Goal: Task Accomplishment & Management: Manage account settings

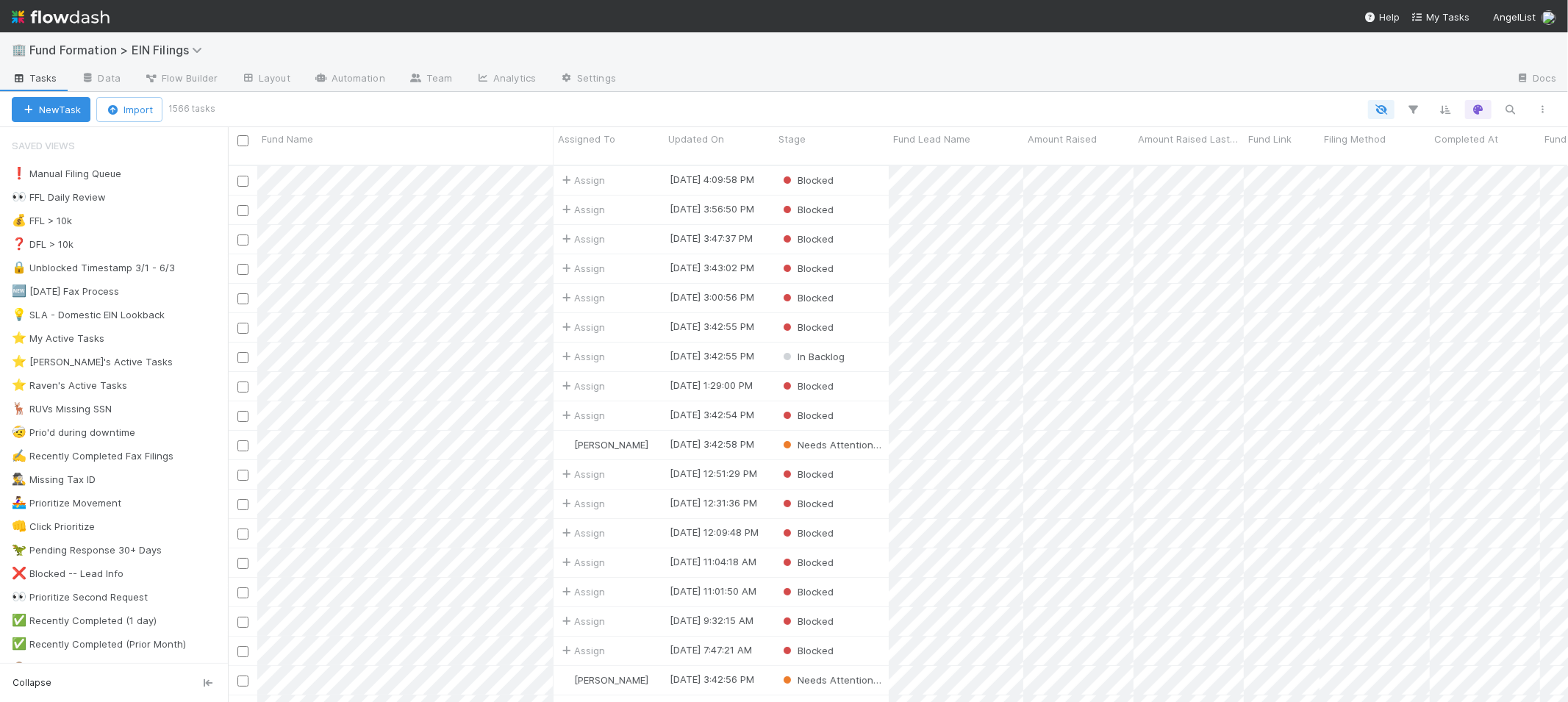
scroll to position [537, 1328]
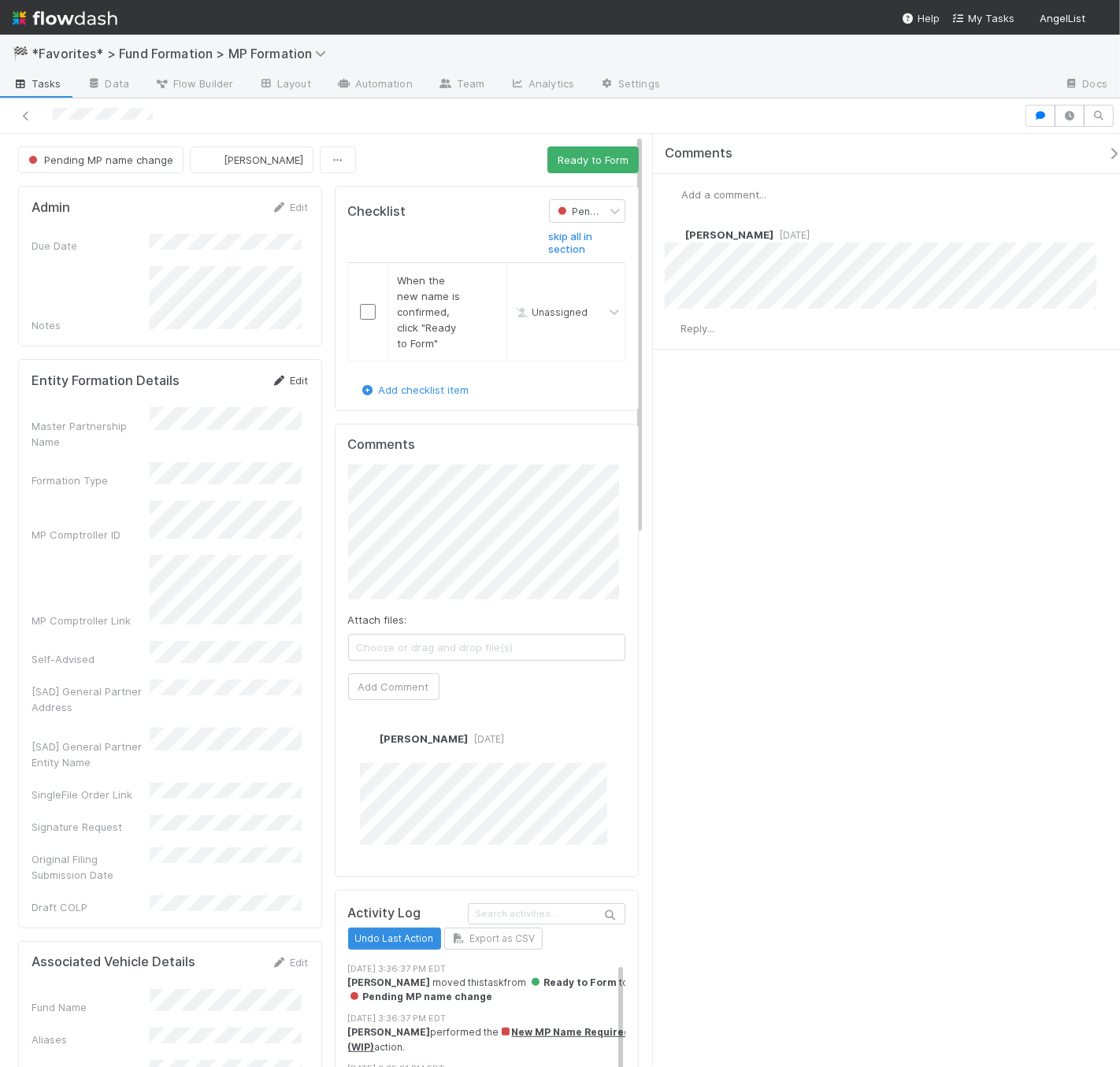
click at [289, 376] on link "Edit" at bounding box center [290, 380] width 37 height 13
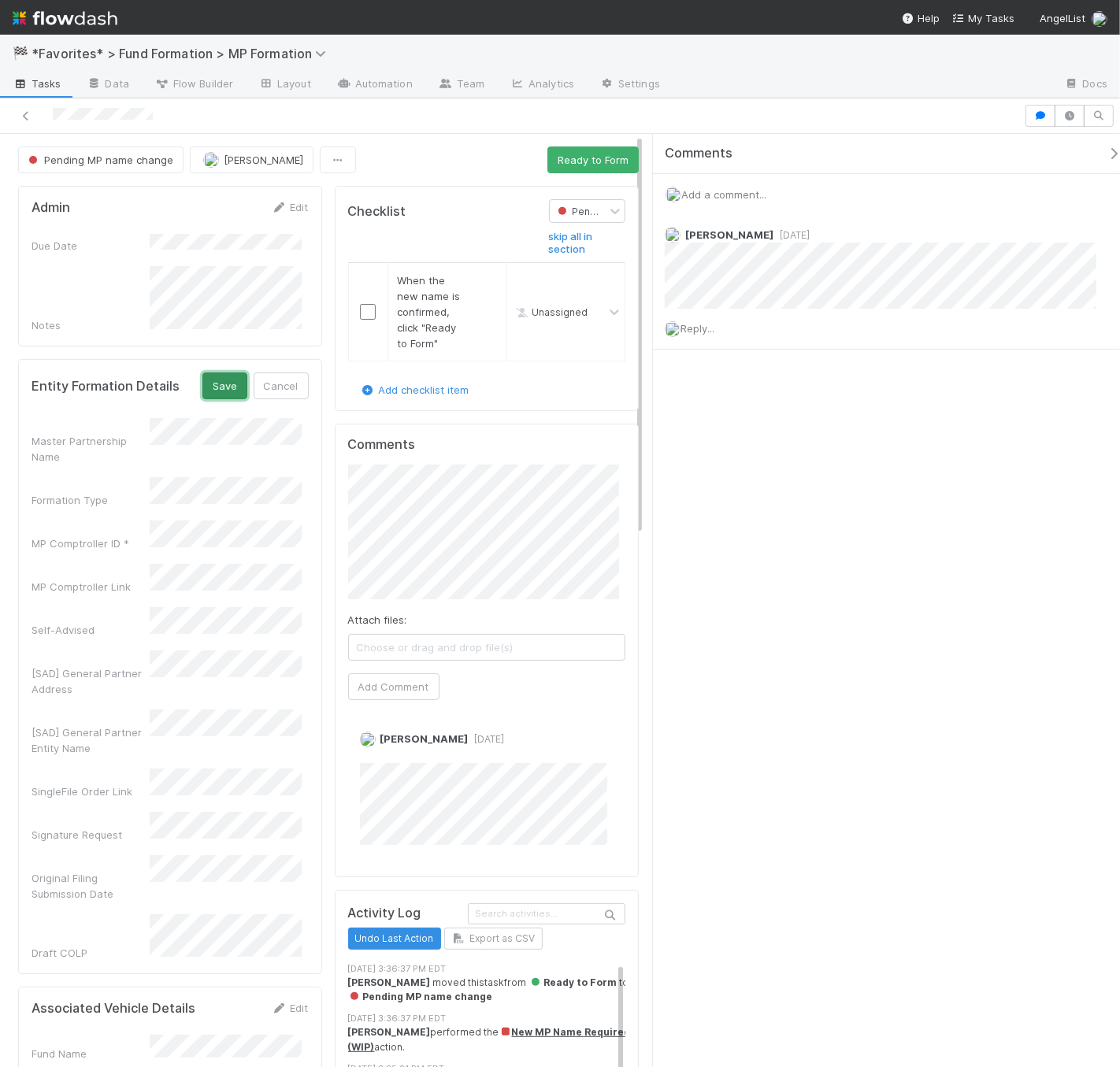
click at [224, 372] on button "Save" at bounding box center [225, 385] width 45 height 26
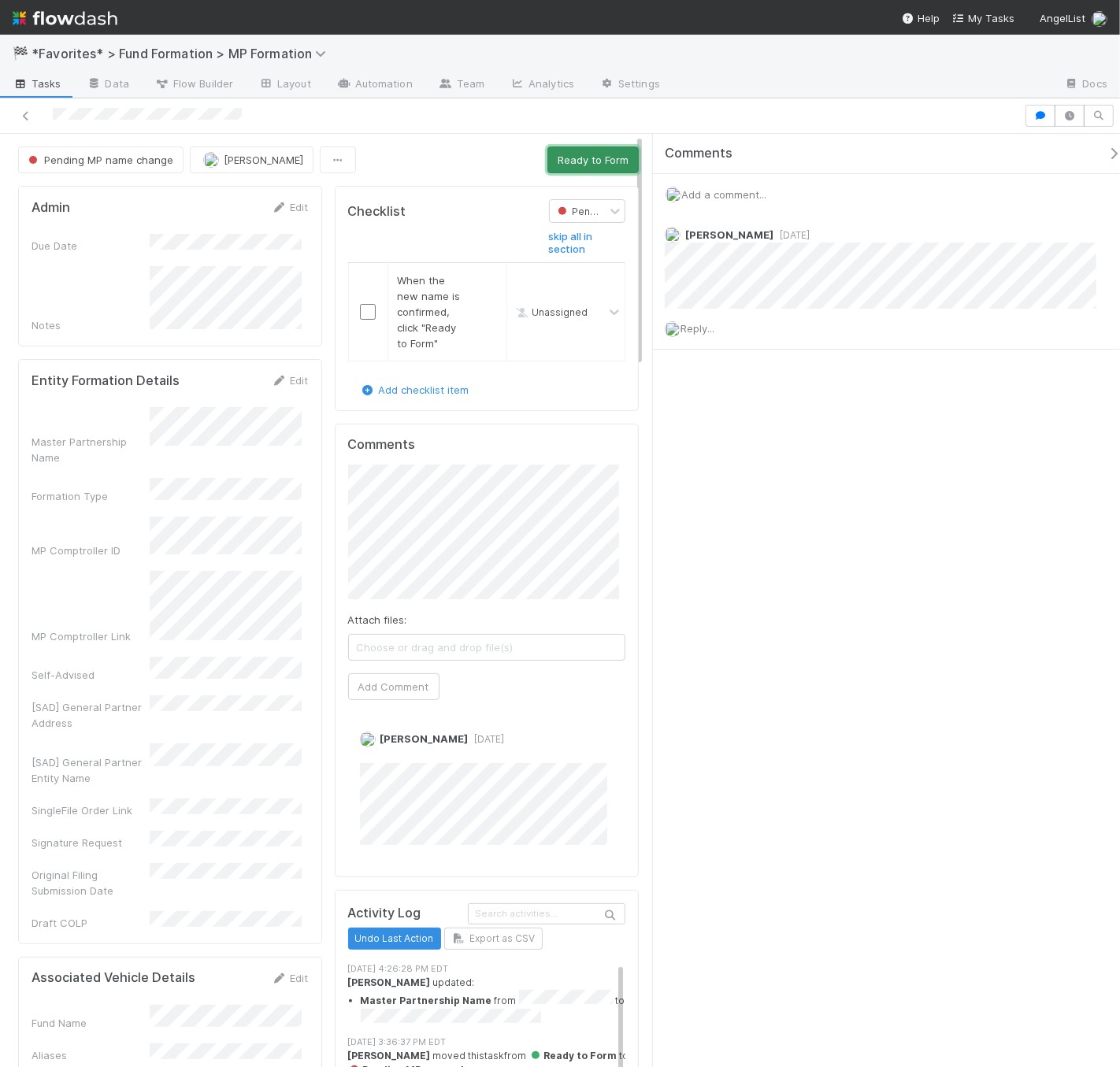
click at [554, 171] on button "Ready to Form" at bounding box center [593, 159] width 91 height 26
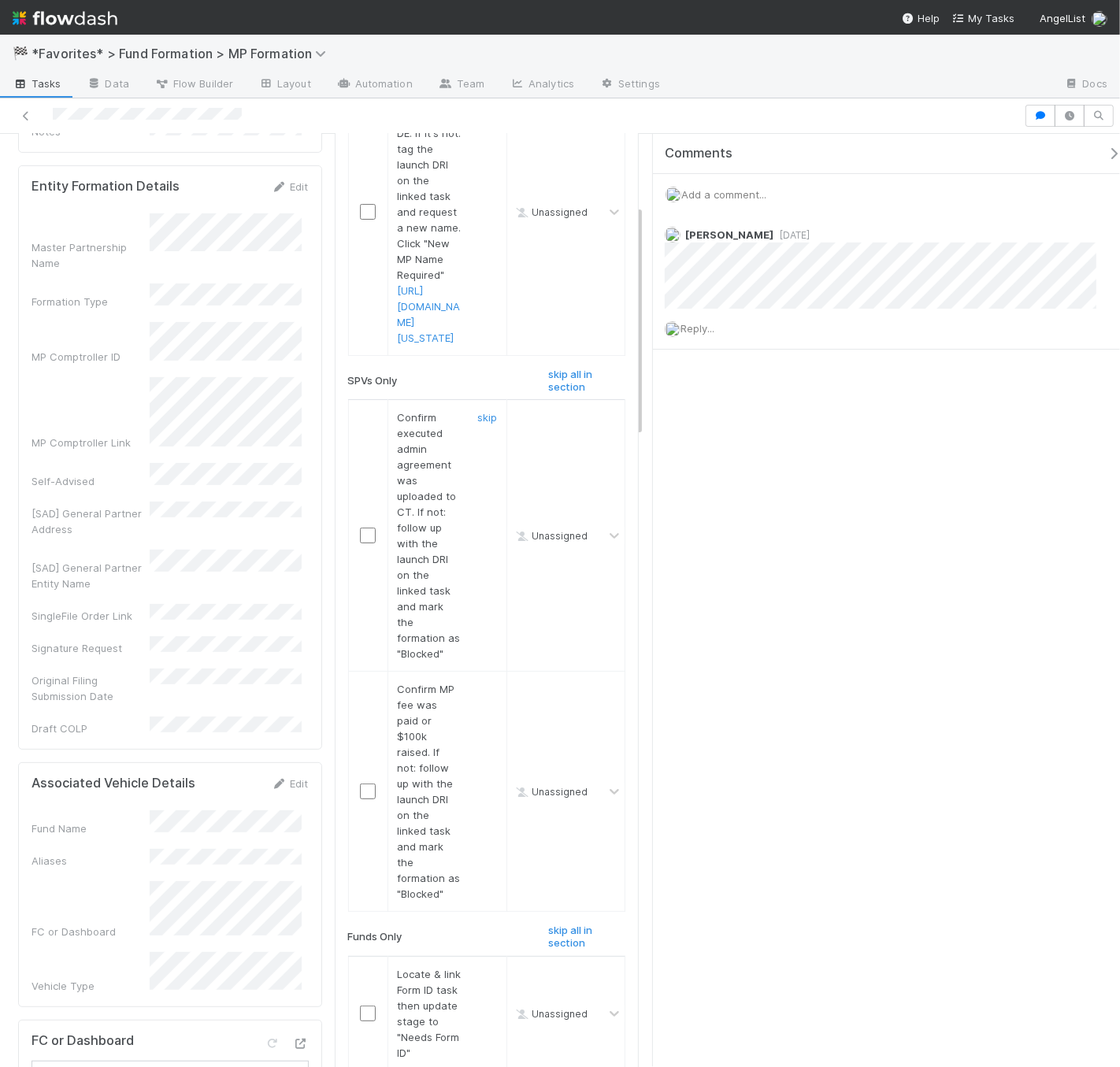
scroll to position [307, 0]
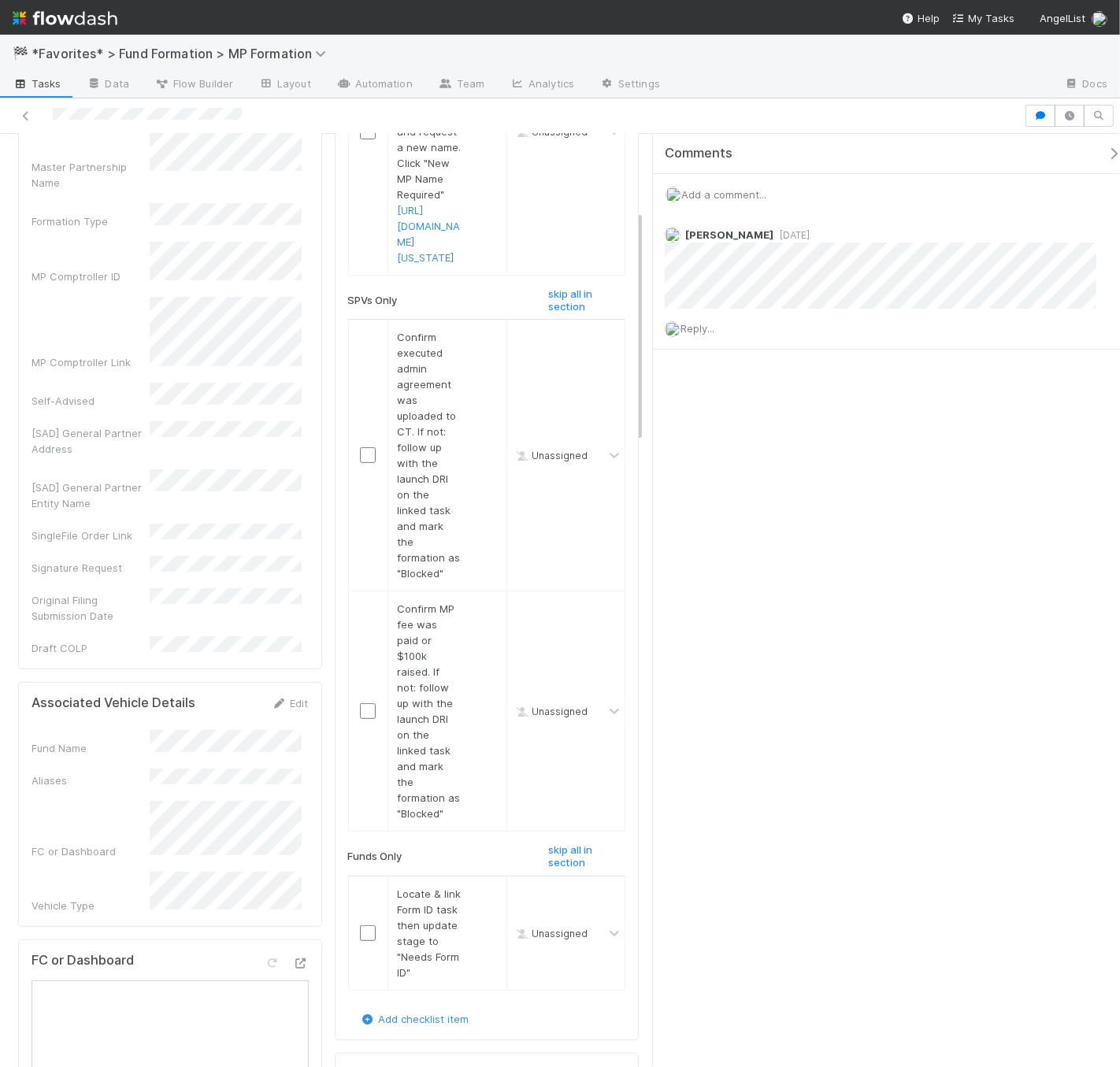
drag, startPoint x: 555, startPoint y: 368, endPoint x: 549, endPoint y: 410, distance: 42.4
click at [555, 312] on h6 "skip all in section" at bounding box center [586, 300] width 76 height 24
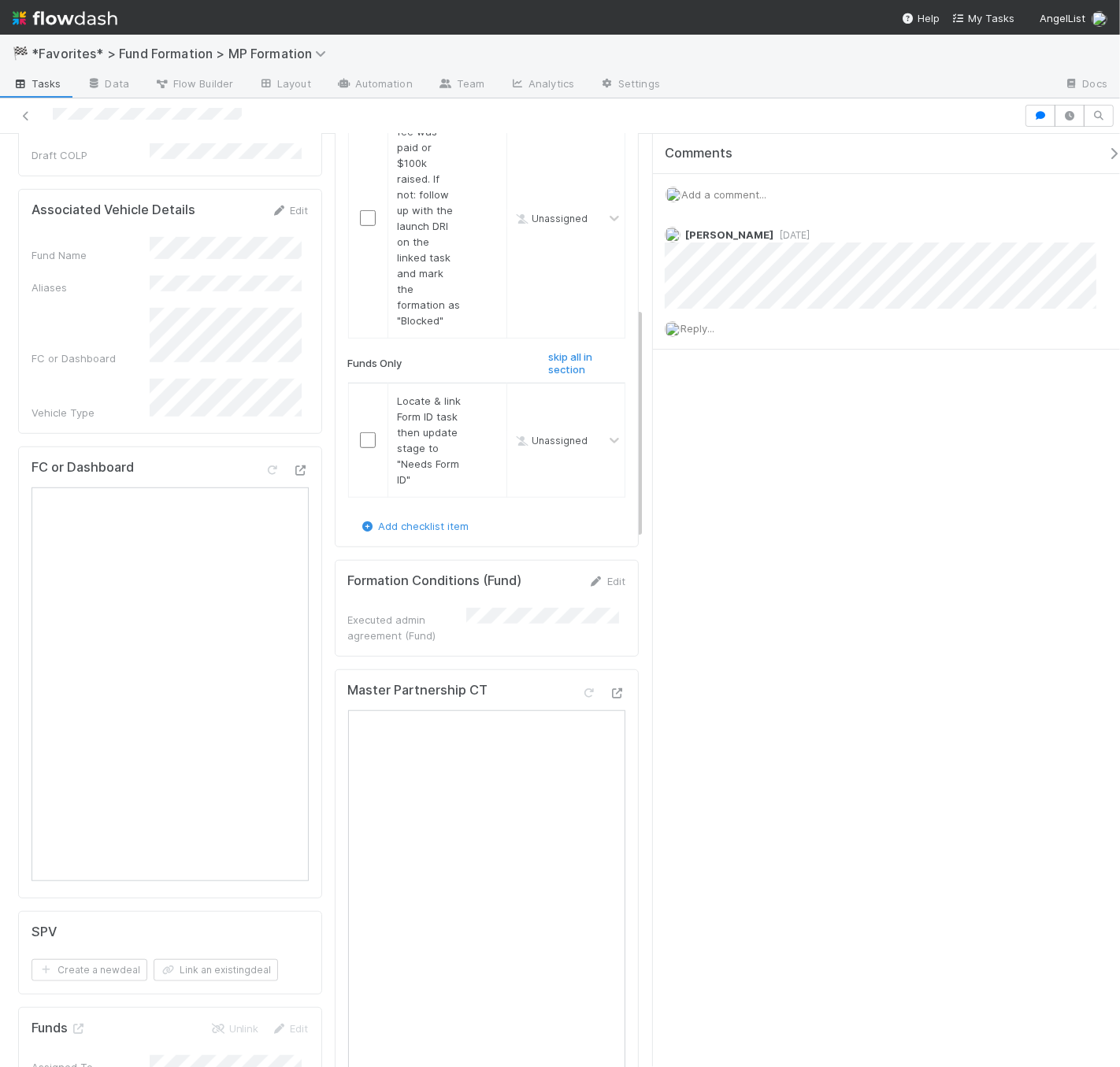
scroll to position [802, 0]
click at [363, 446] on input "checkbox" at bounding box center [368, 439] width 16 height 16
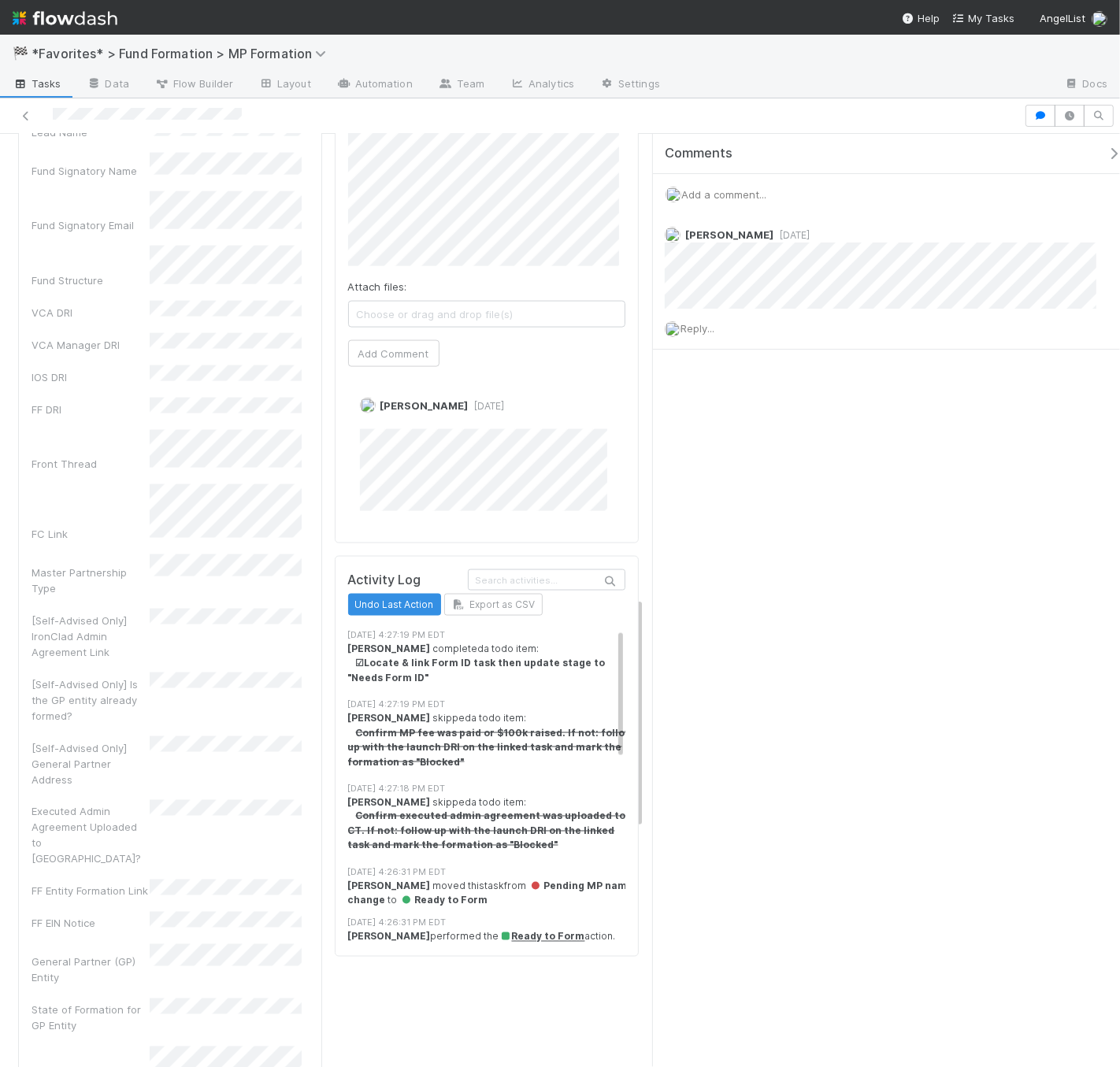
checkbox input "true"
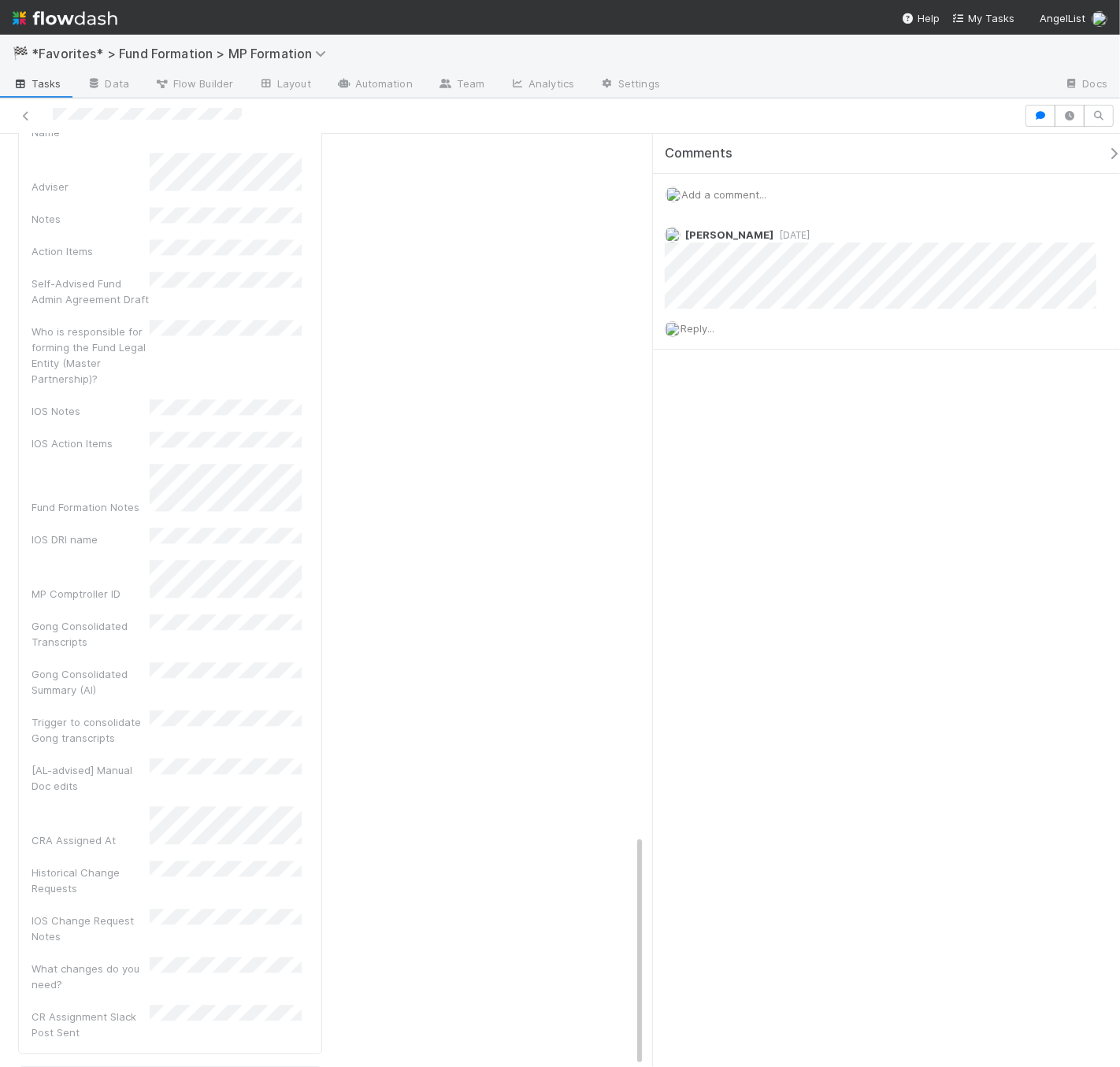
scroll to position [2812, 0]
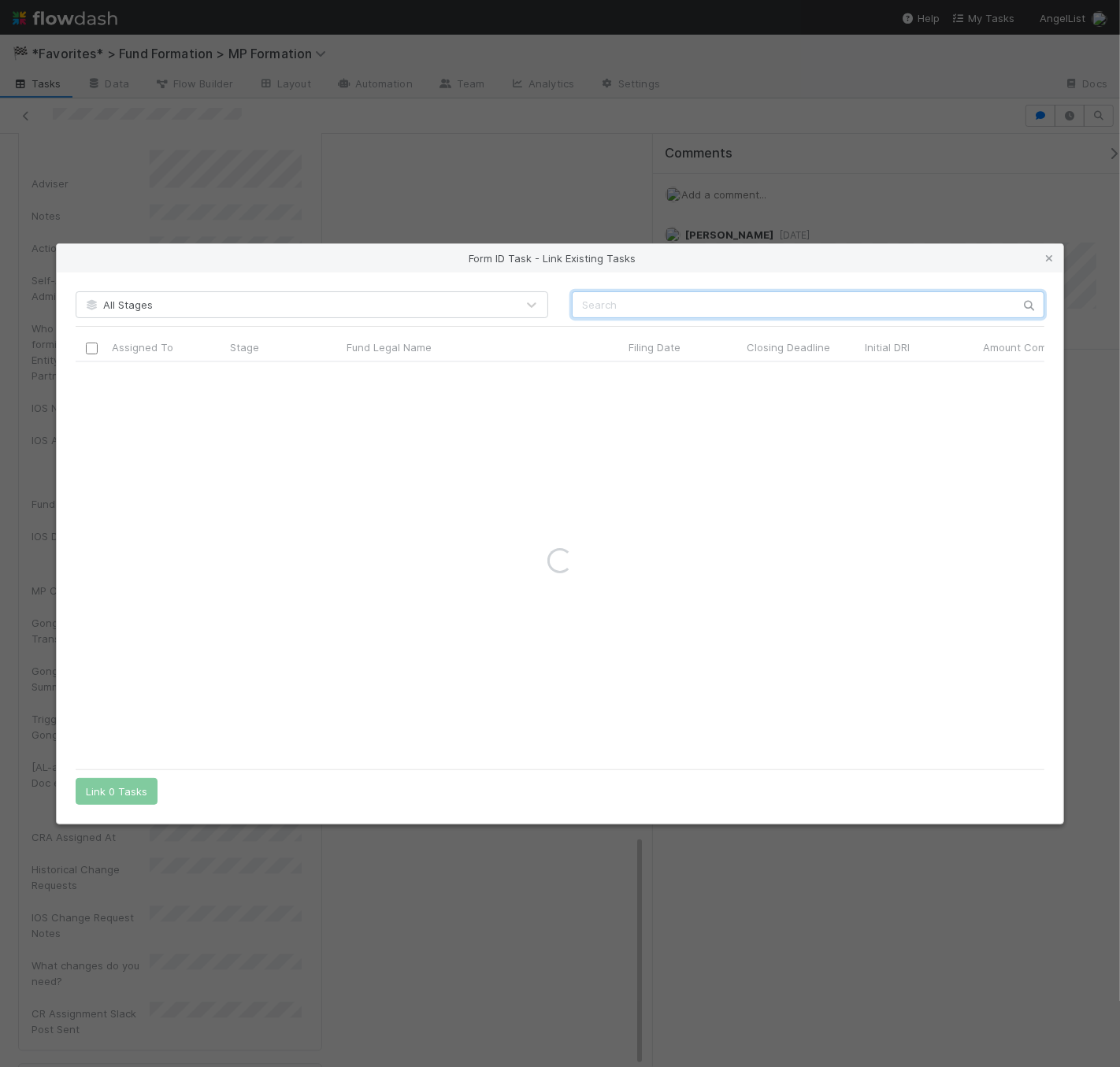
click at [659, 304] on input "text" at bounding box center [808, 304] width 473 height 26
type input "ai in"
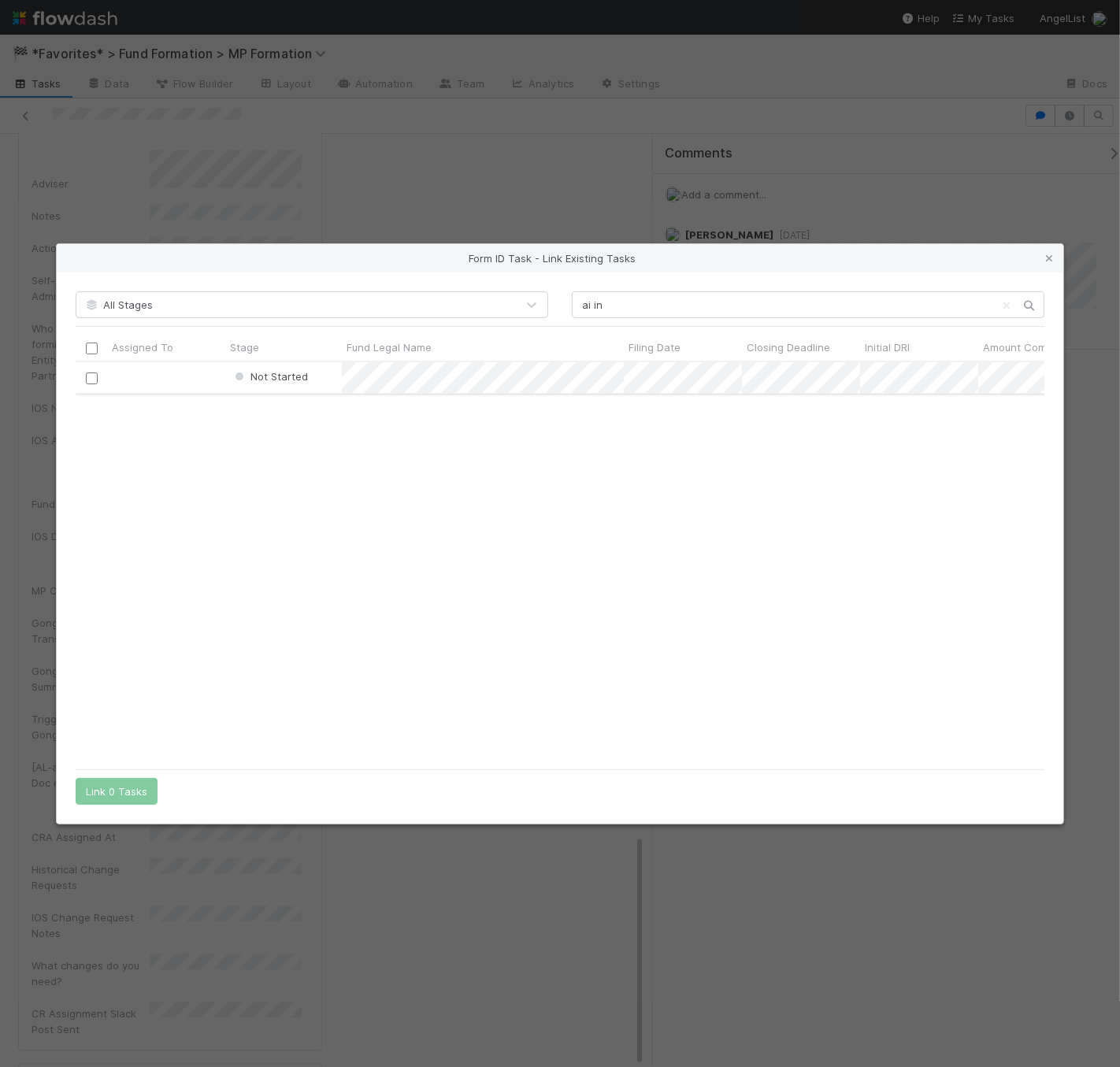
click at [94, 373] on input "checkbox" at bounding box center [91, 377] width 12 height 12
click at [126, 787] on button "Link 1 Task" at bounding box center [112, 791] width 75 height 26
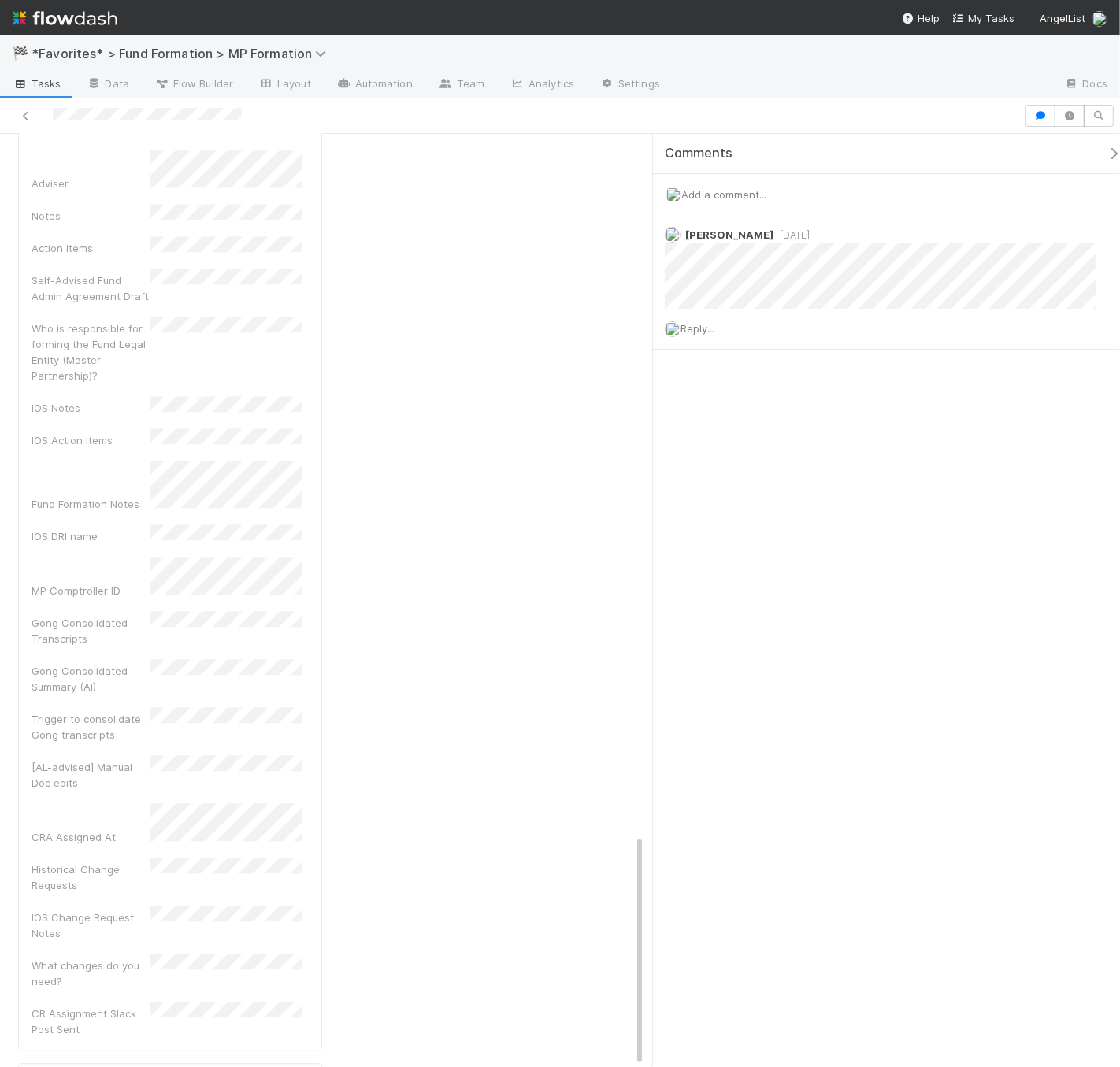
click at [241, 107] on div at bounding box center [512, 116] width 1011 height 22
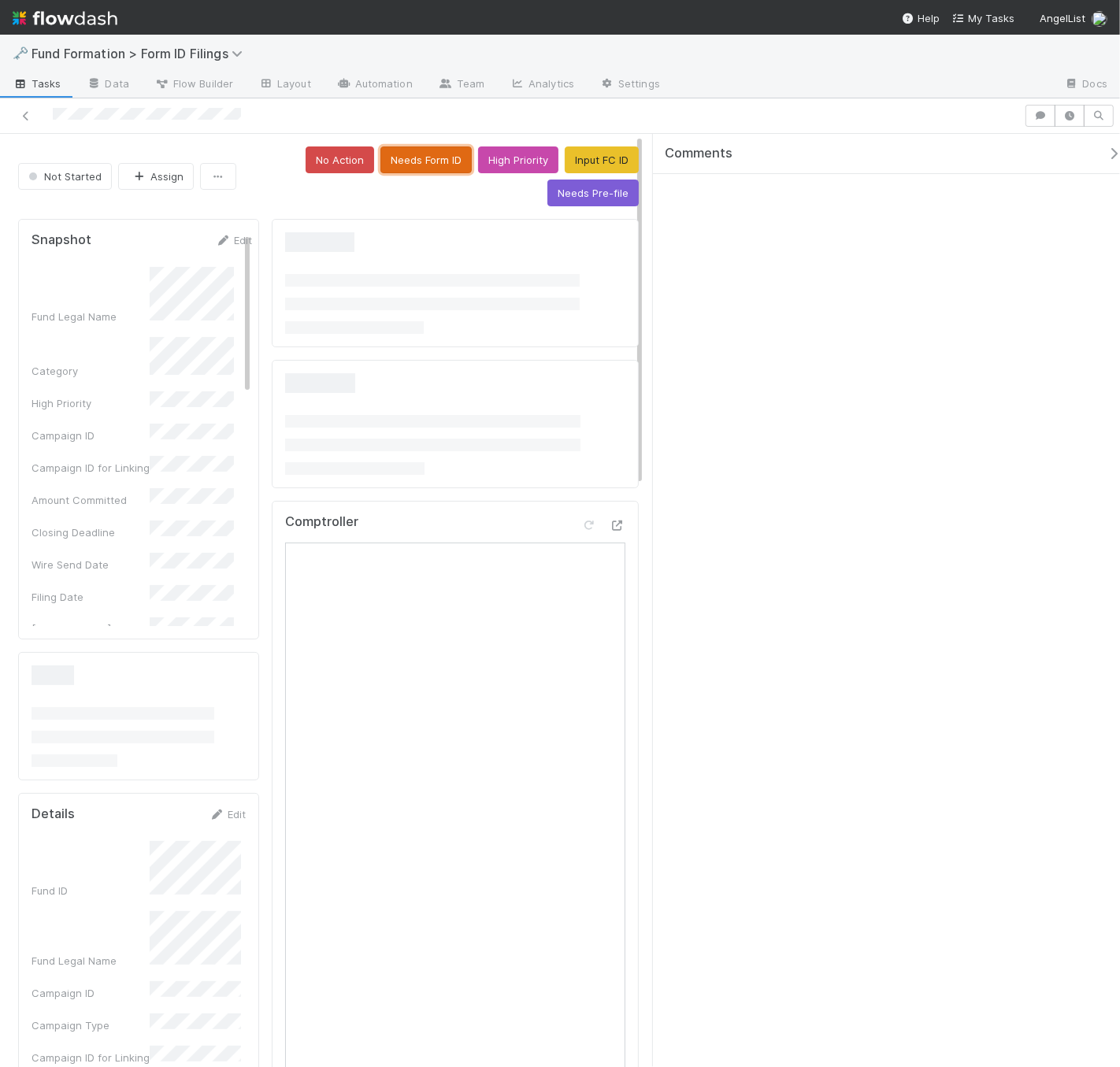
click at [406, 167] on button "Needs Form ID" at bounding box center [426, 159] width 91 height 26
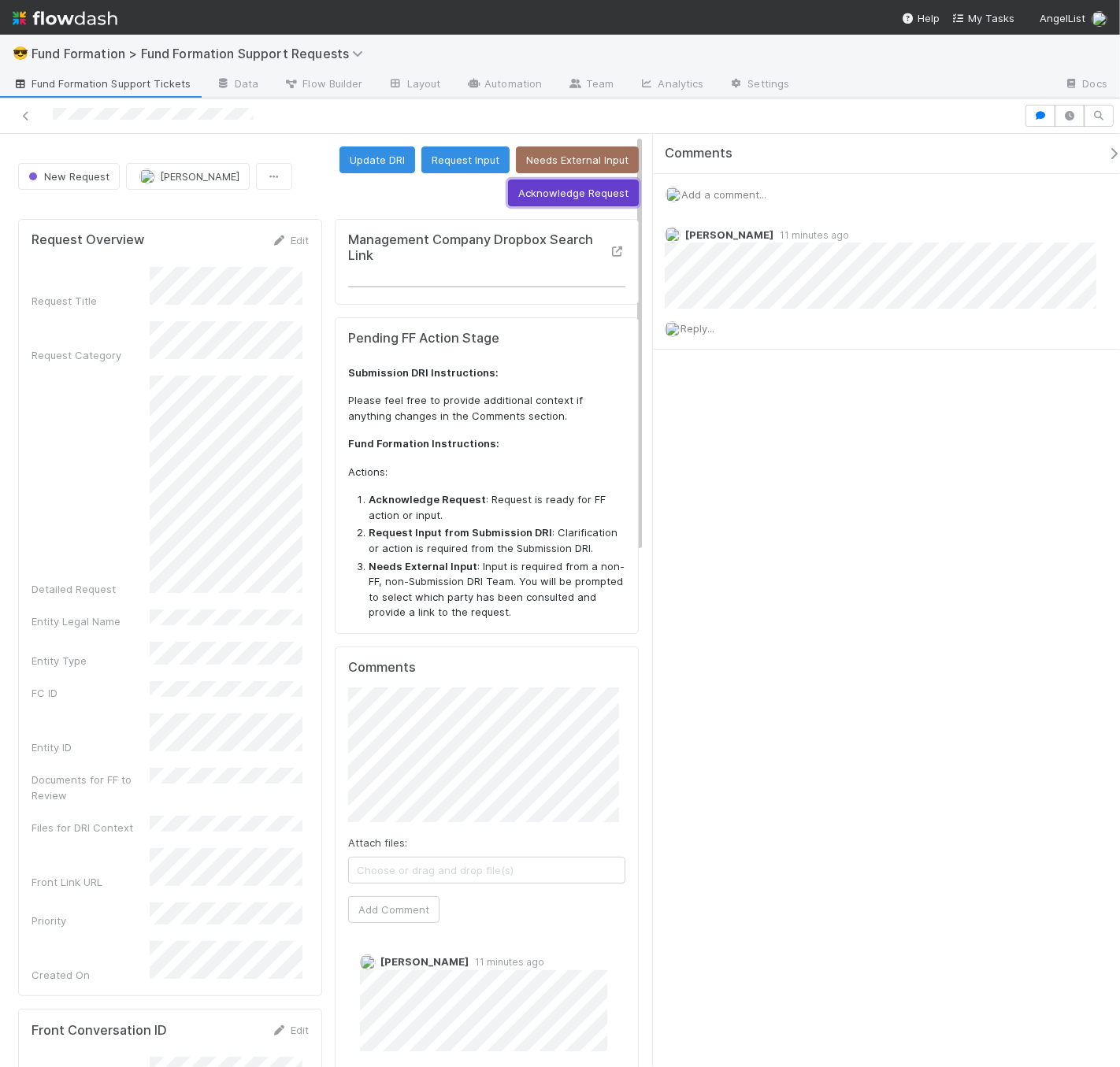
click at [578, 191] on button "Acknowledge Request" at bounding box center [573, 192] width 131 height 26
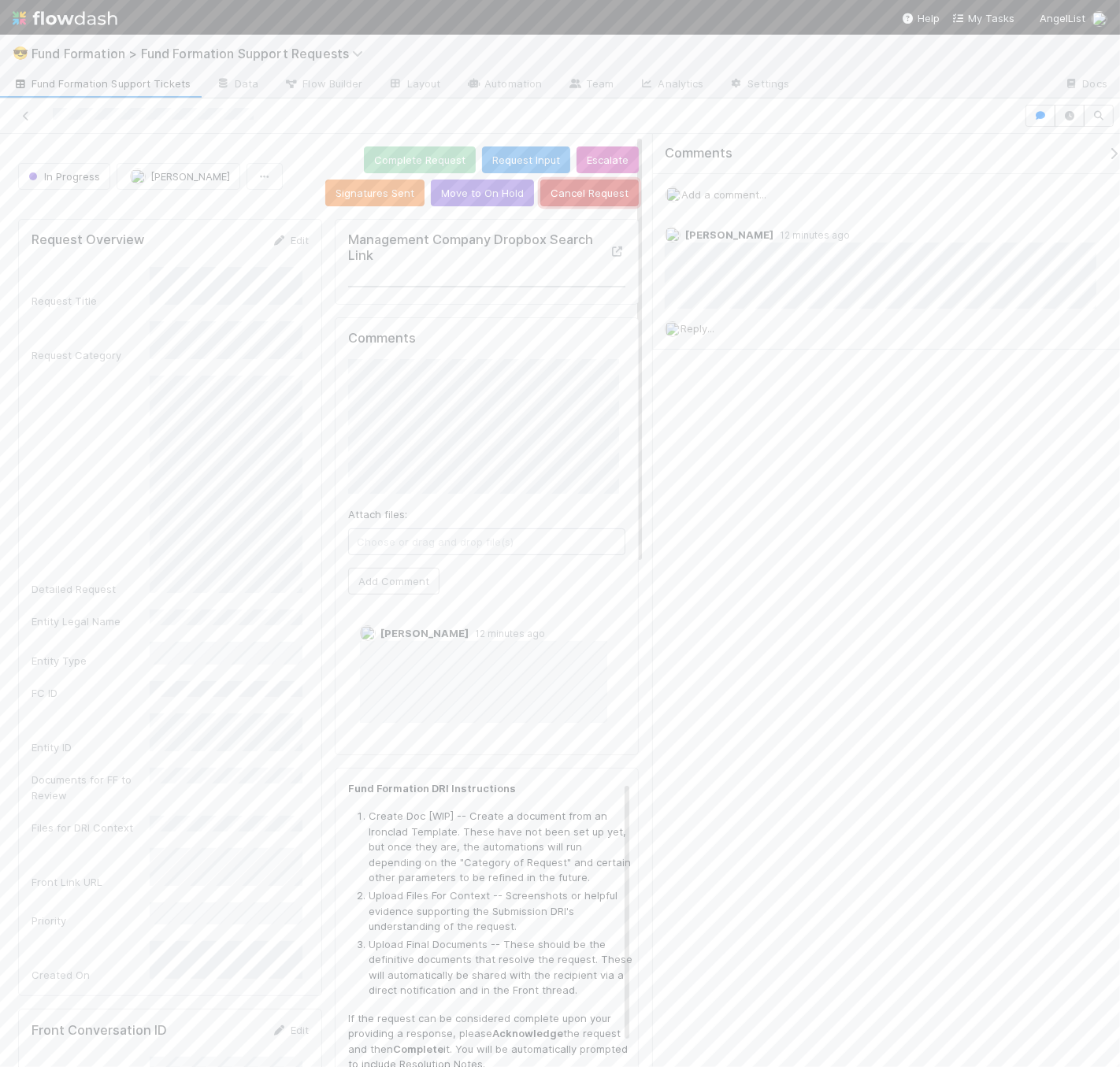
click at [601, 197] on button "Cancel Request" at bounding box center [589, 192] width 99 height 26
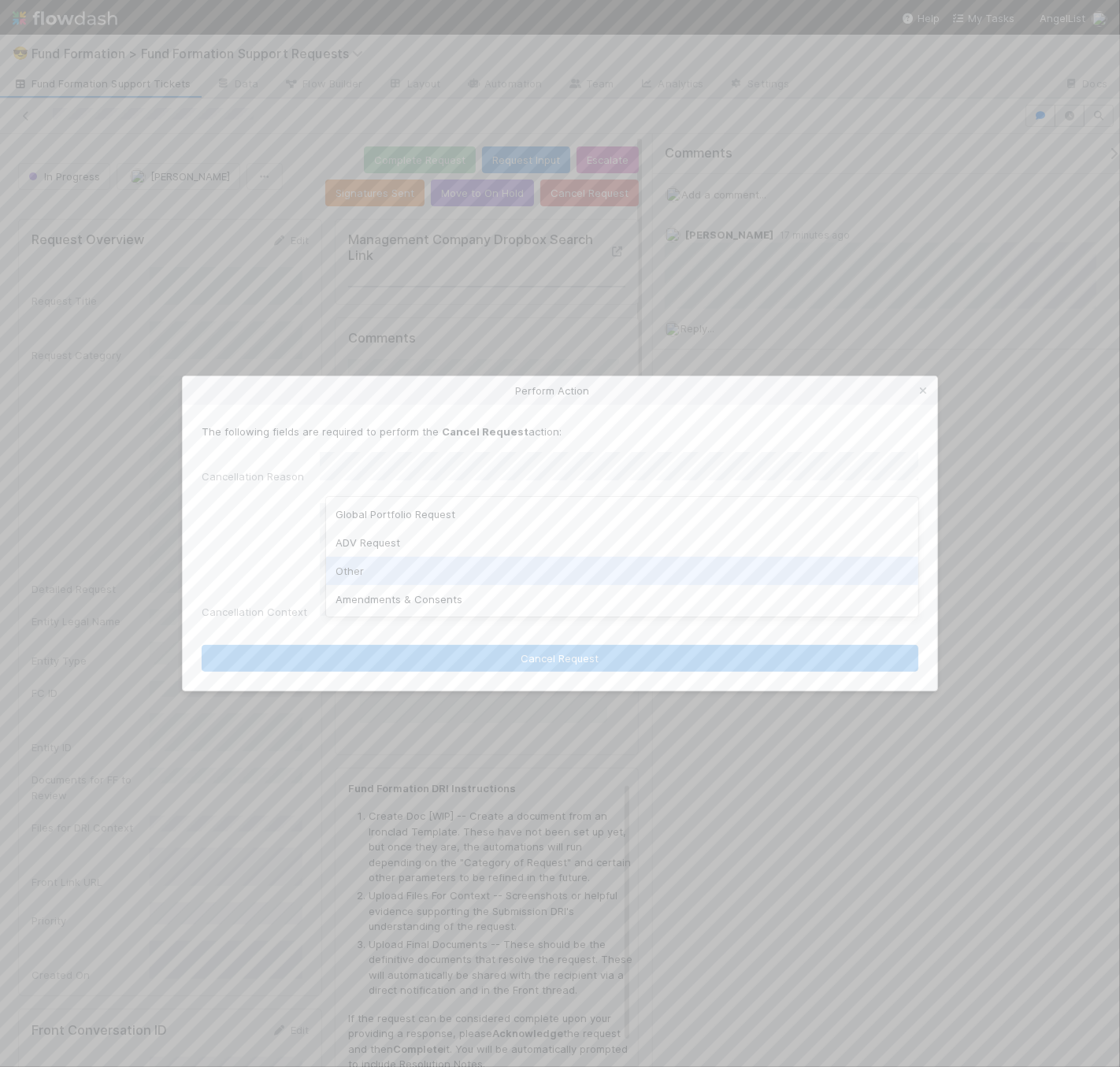
click at [508, 570] on div "Other" at bounding box center [622, 570] width 592 height 28
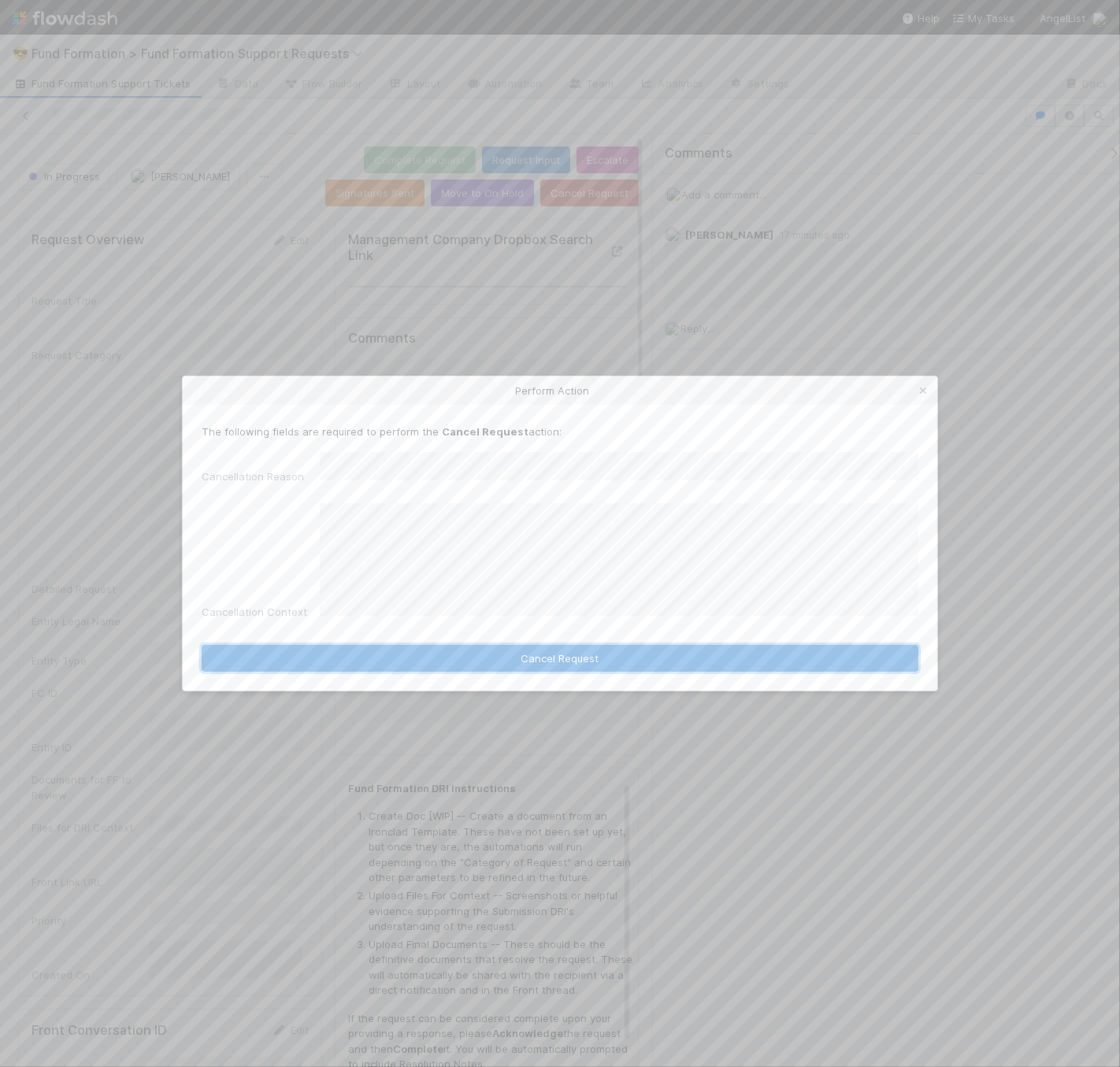
click at [691, 645] on button "Cancel Request" at bounding box center [560, 658] width 717 height 26
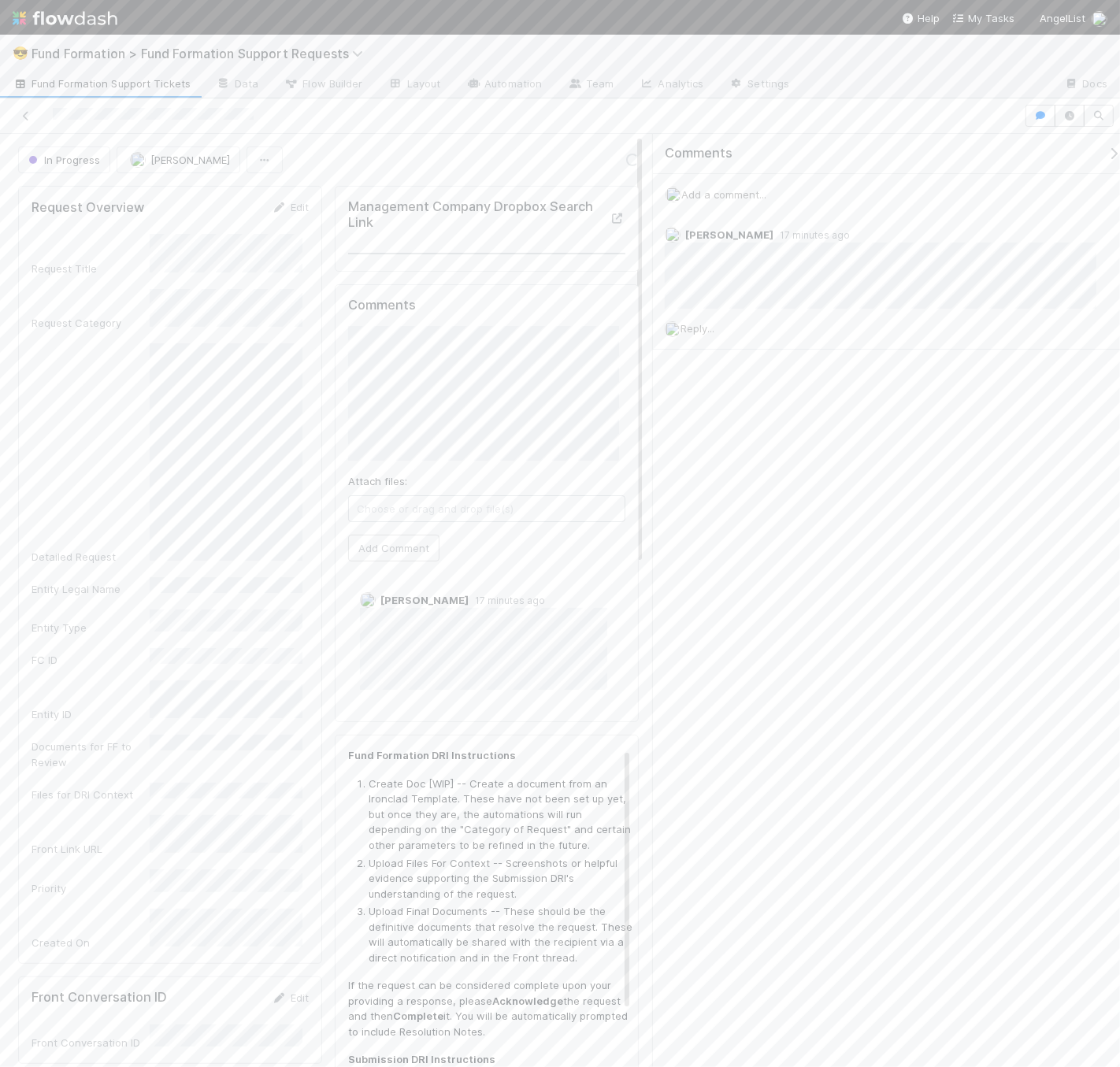
click at [99, 80] on span "Fund Formation Support Tickets" at bounding box center [102, 83] width 178 height 16
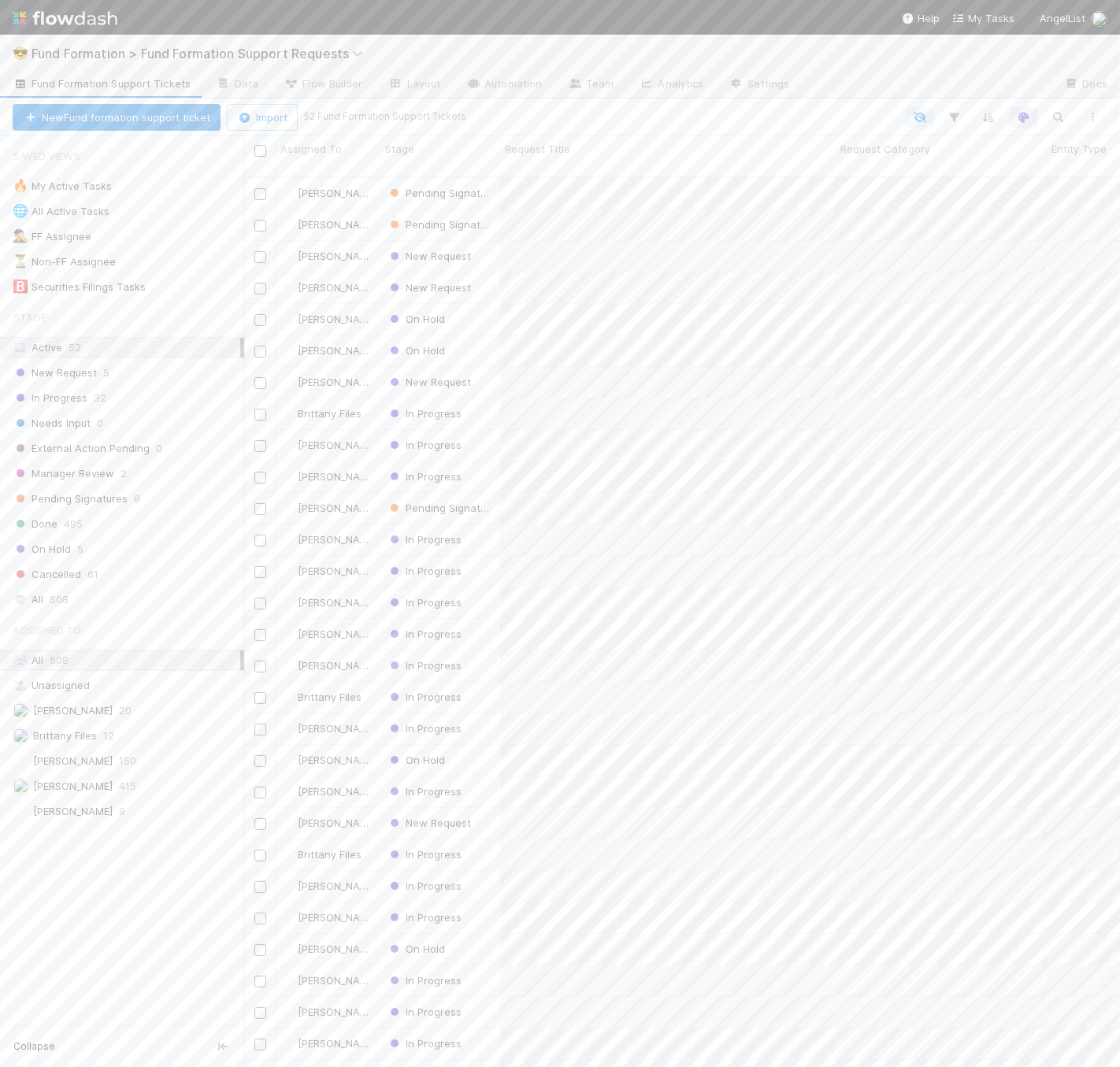
scroll to position [890, 863]
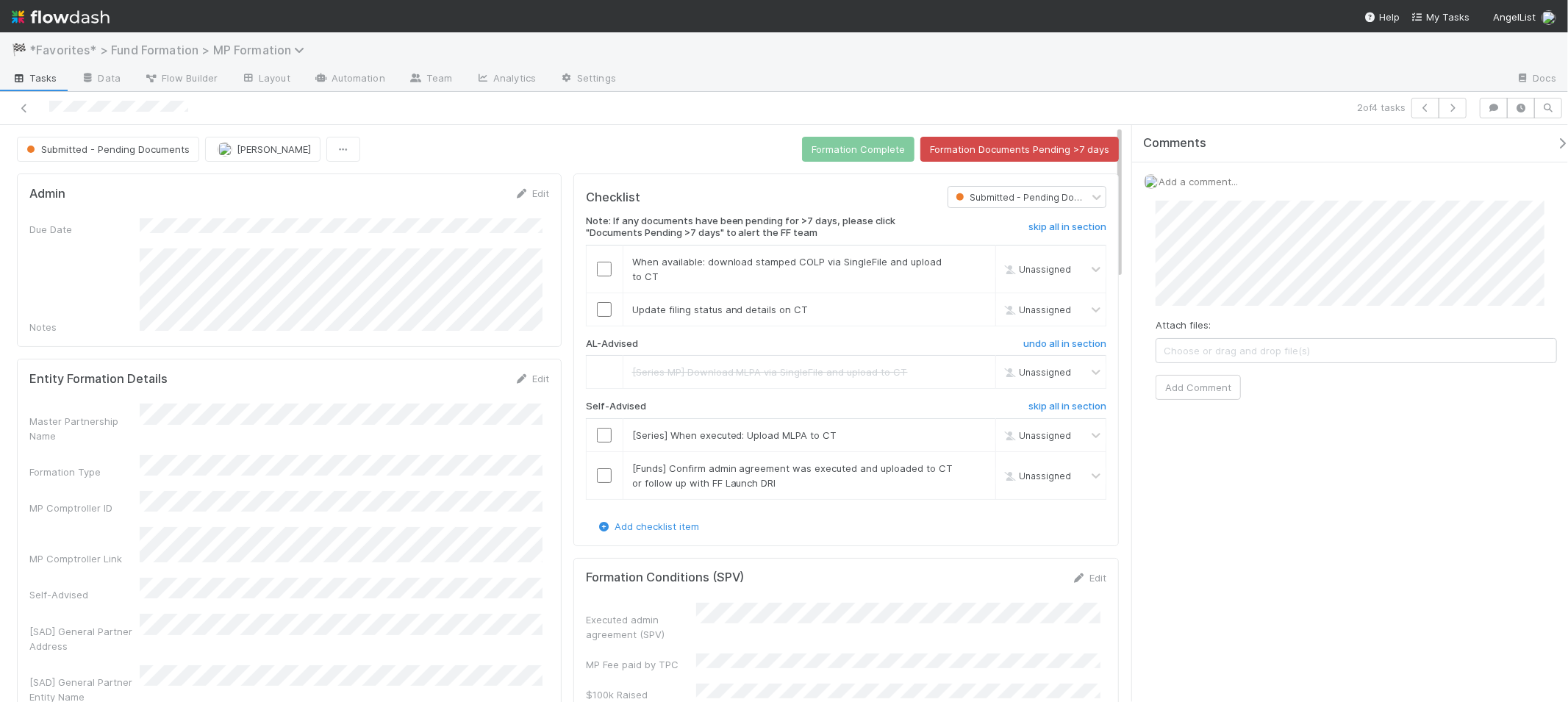
click at [250, 54] on span "*Favorites* > Fund Formation > MP Formation" at bounding box center [170, 50] width 283 height 15
click at [250, 52] on div "Search workflows" at bounding box center [784, 351] width 1568 height 702
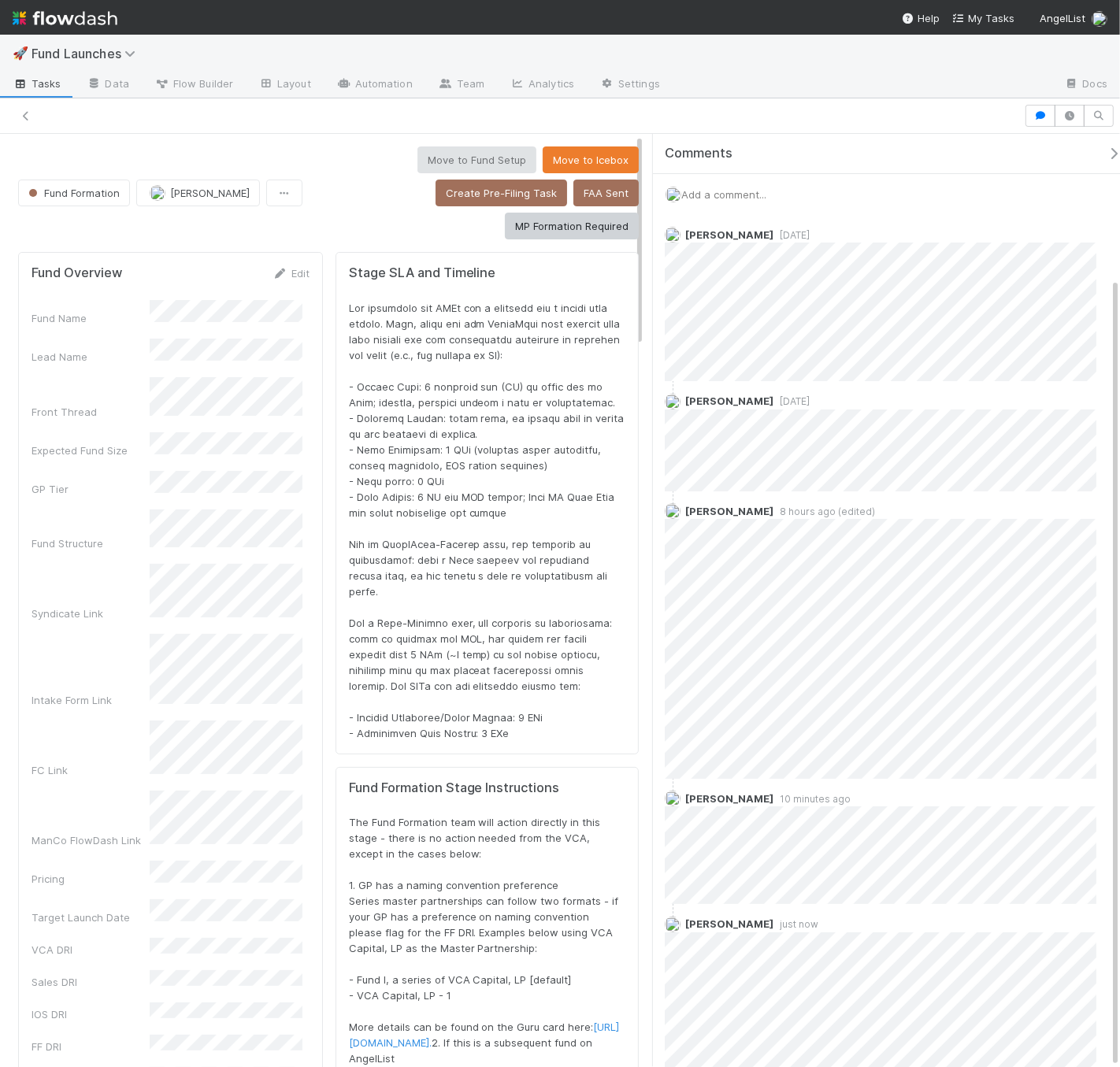
scroll to position [170, 0]
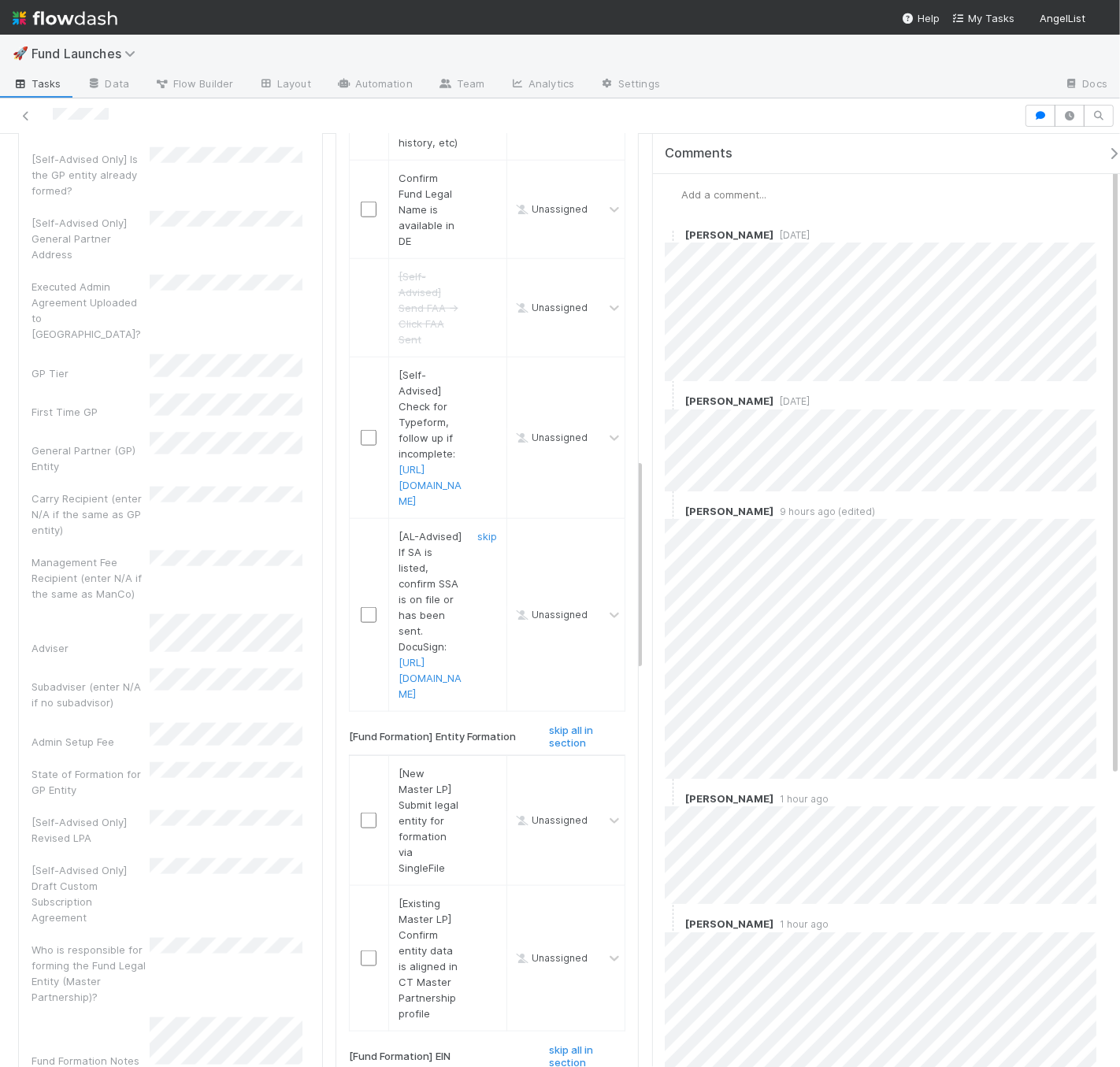
scroll to position [1402, 0]
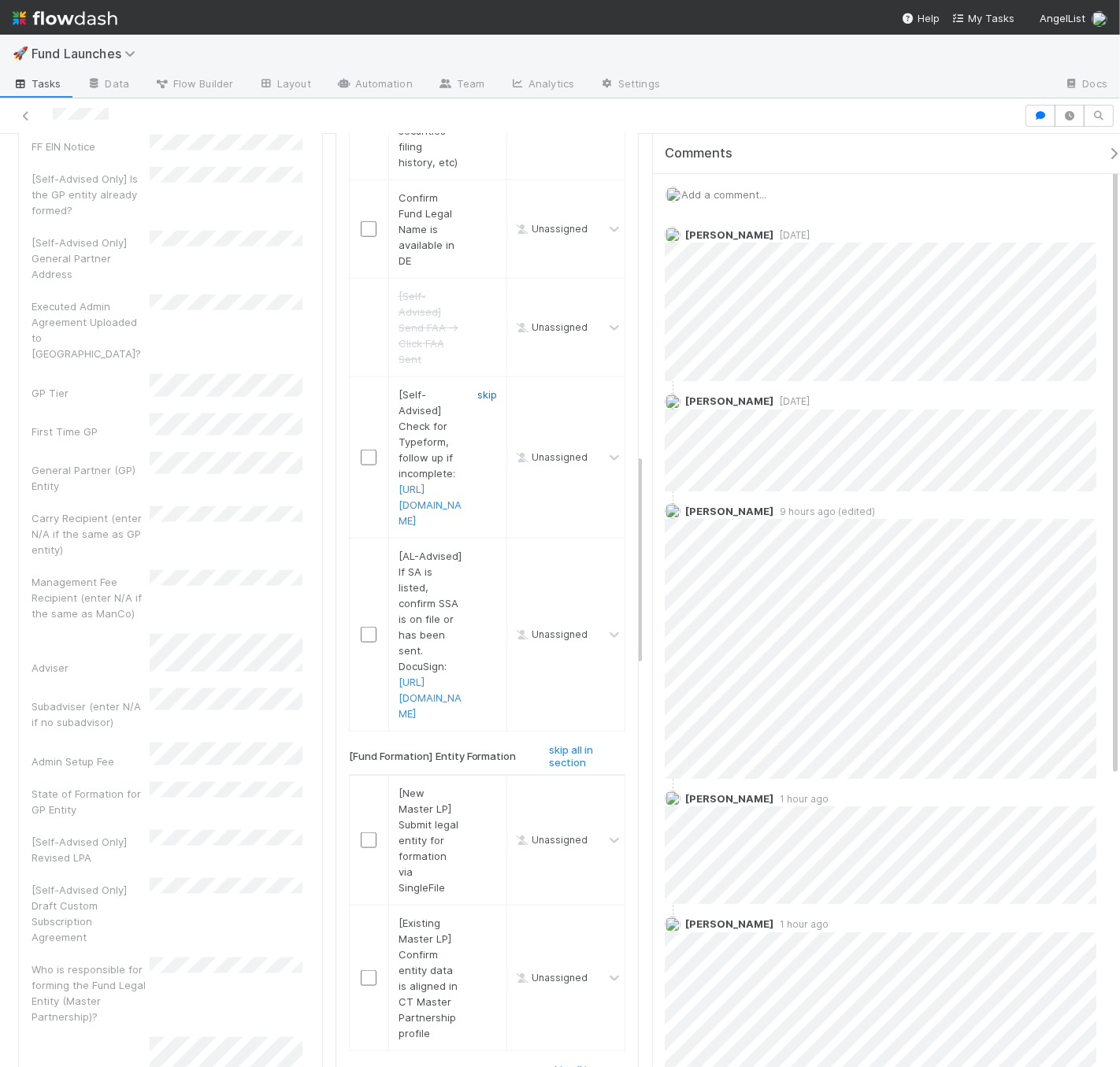
click at [477, 401] on link "skip" at bounding box center [487, 395] width 20 height 13
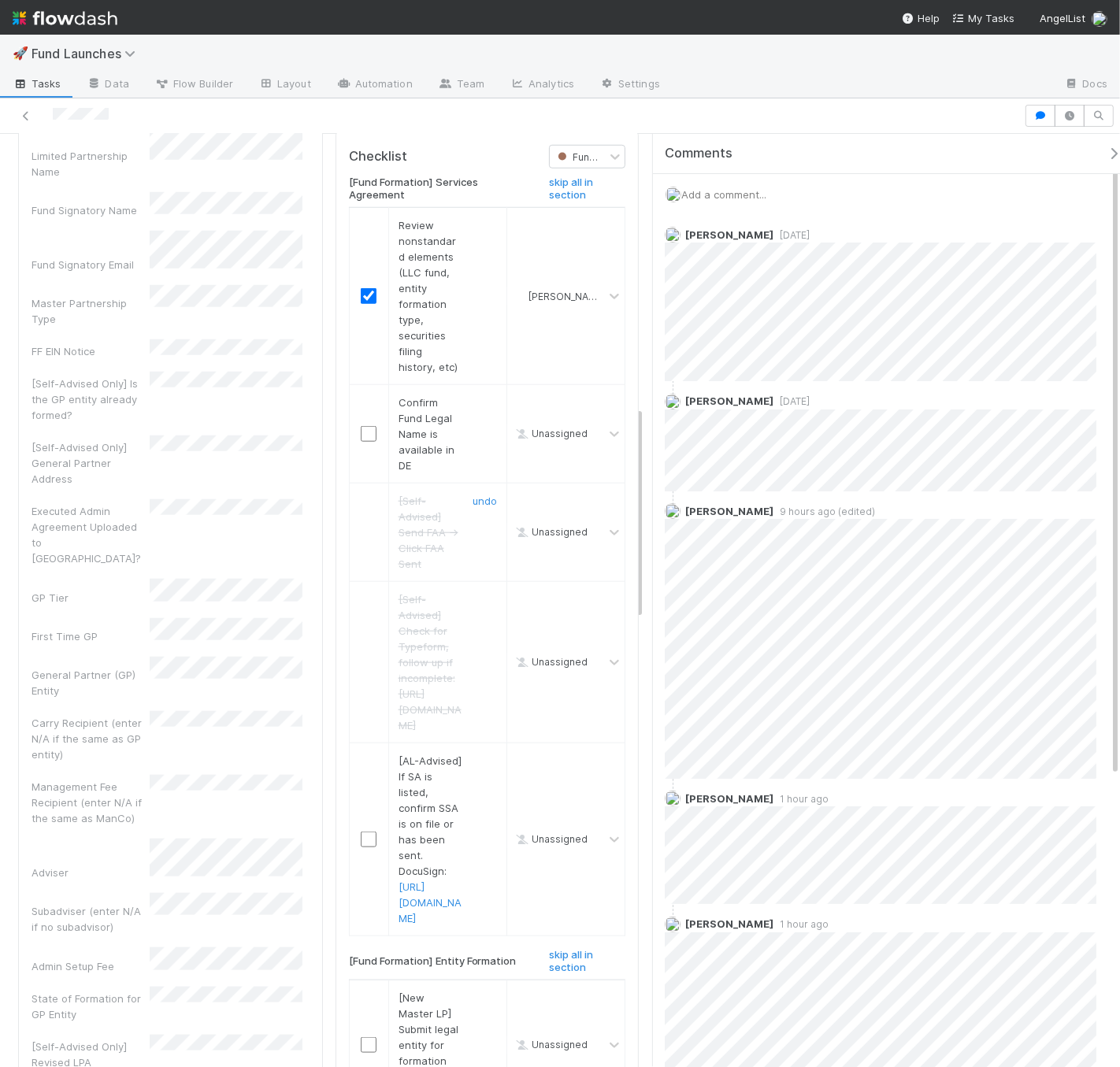
scroll to position [1033, 0]
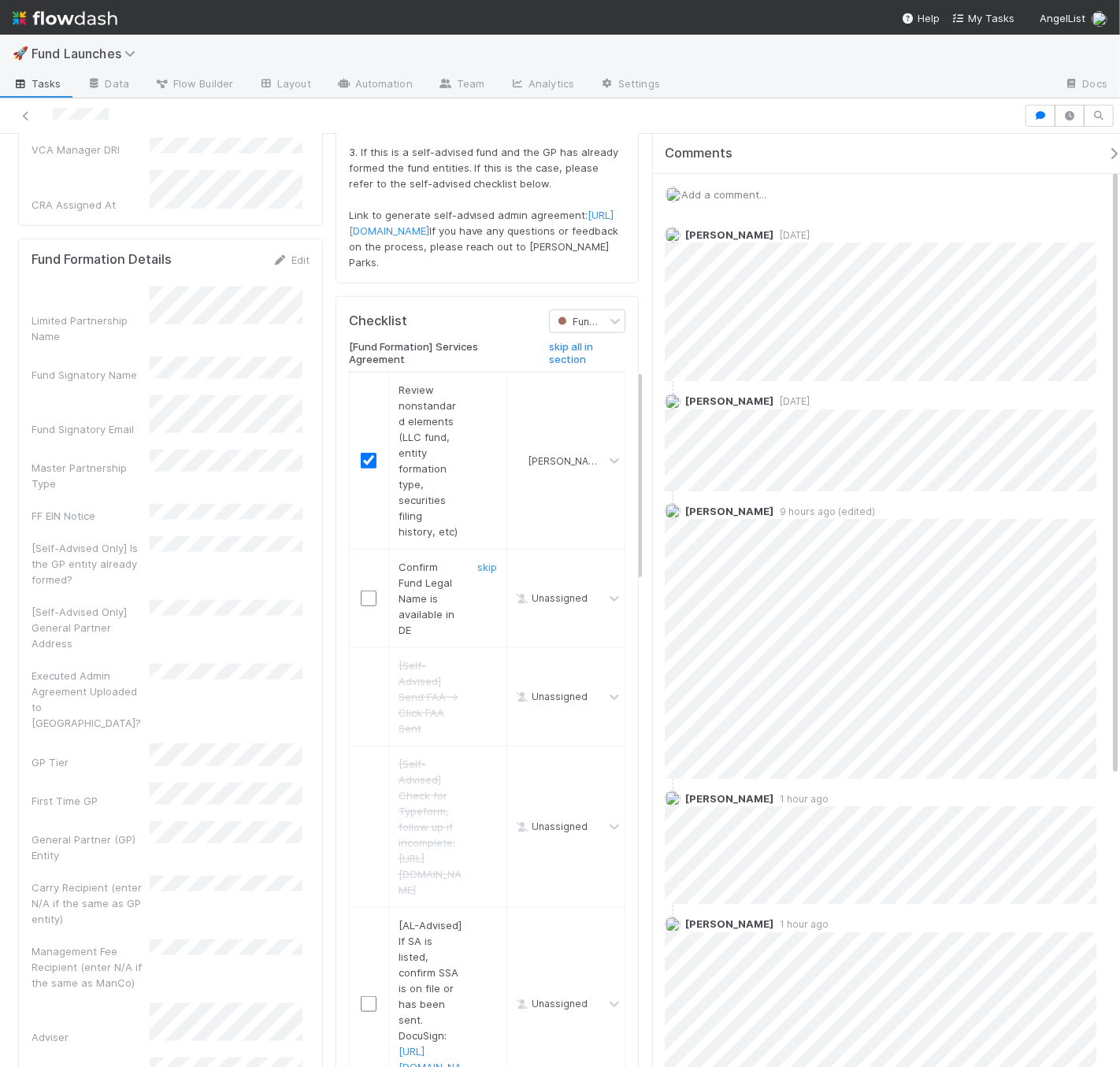
click at [361, 606] on input "checkbox" at bounding box center [369, 598] width 16 height 16
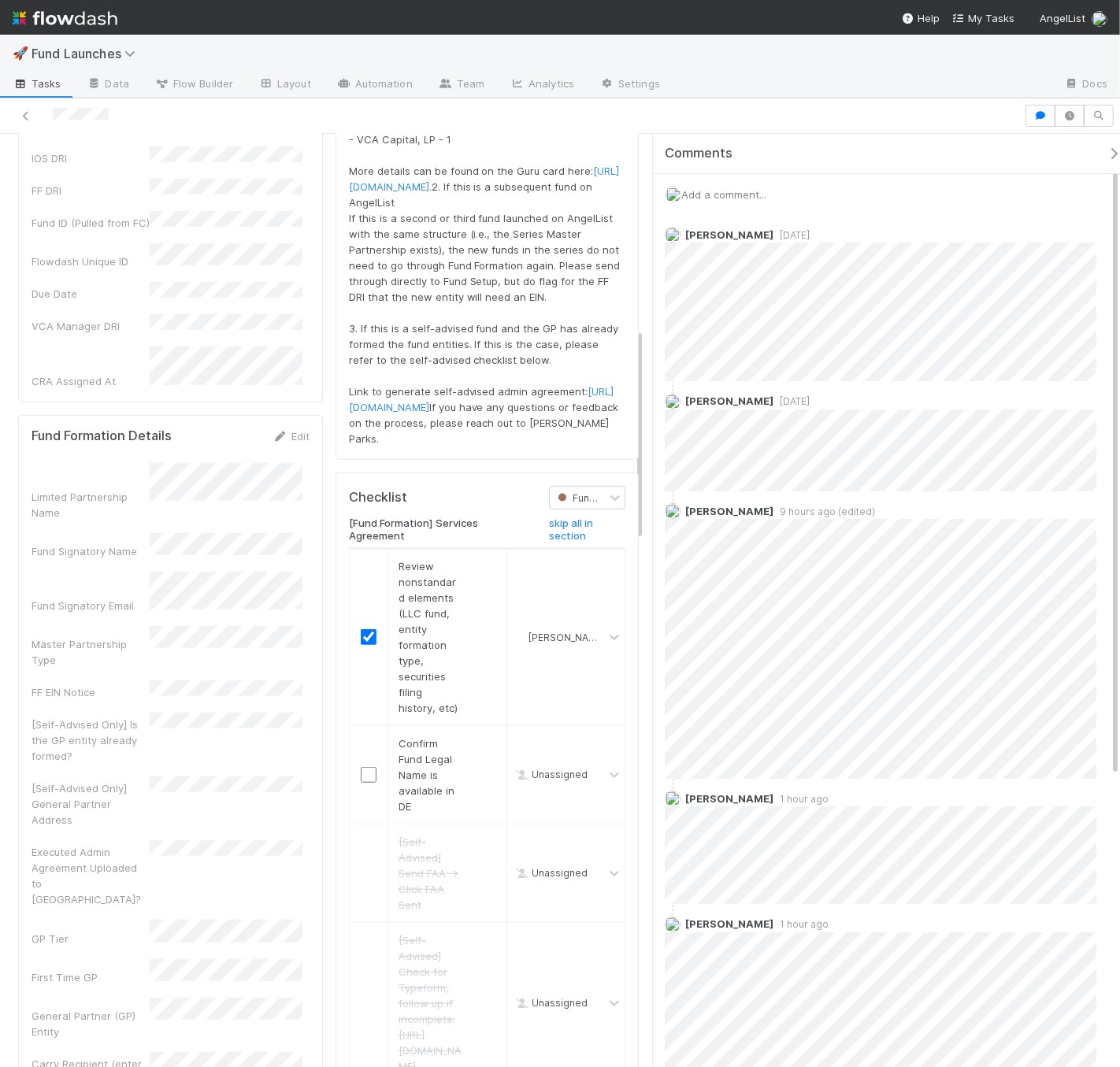
scroll to position [0, 0]
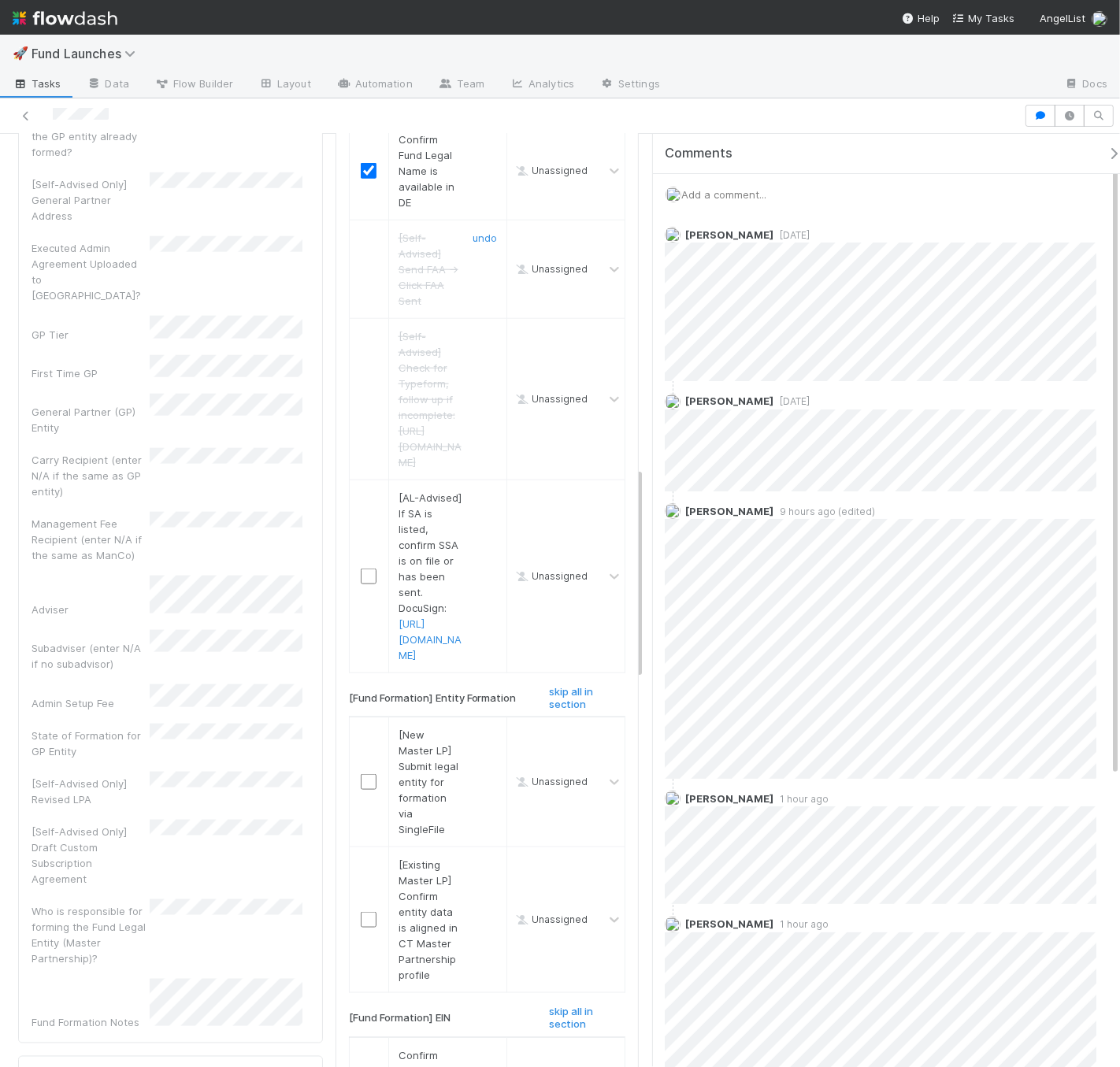
checkbox input "true"
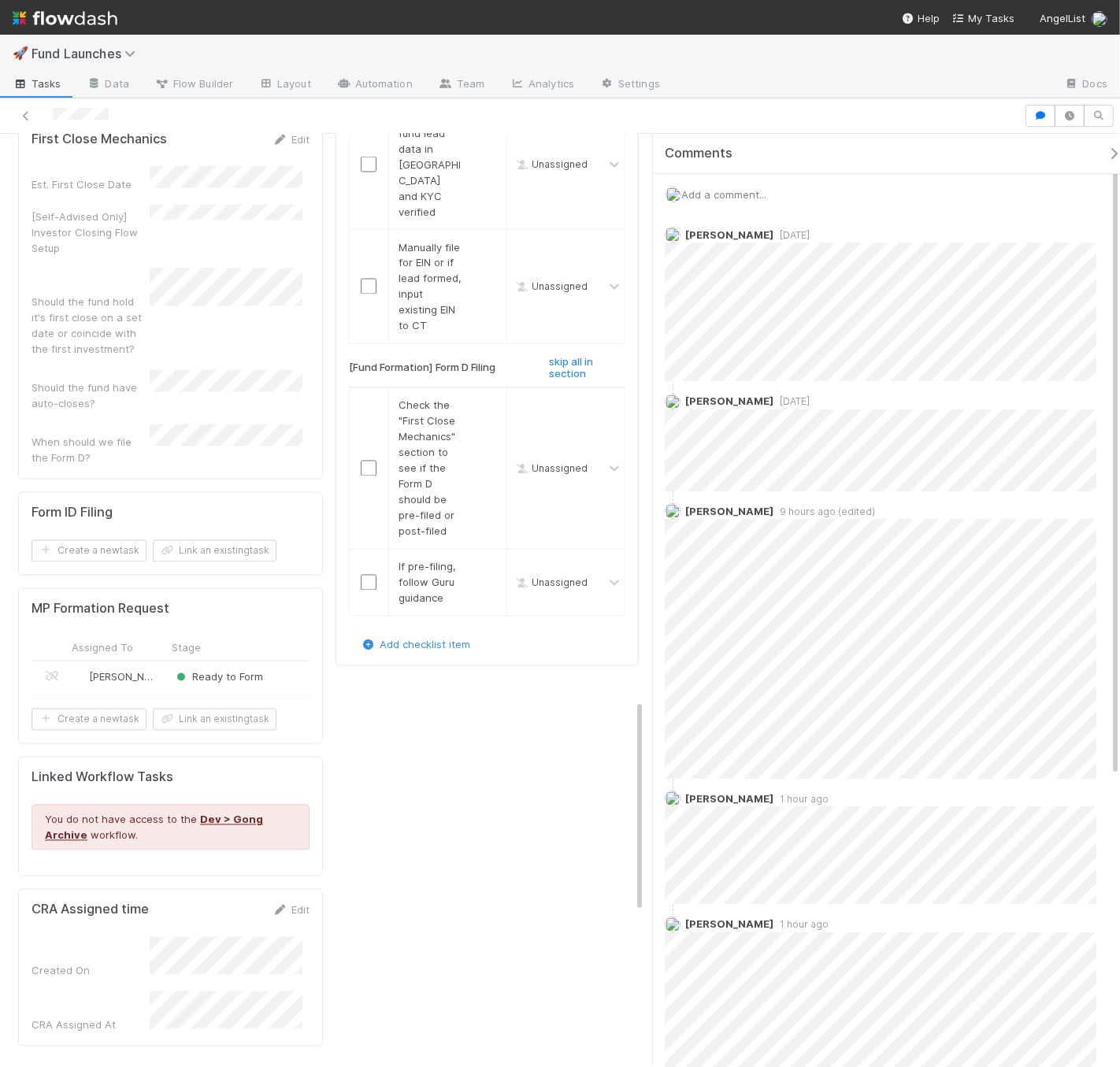
scroll to position [2483, 0]
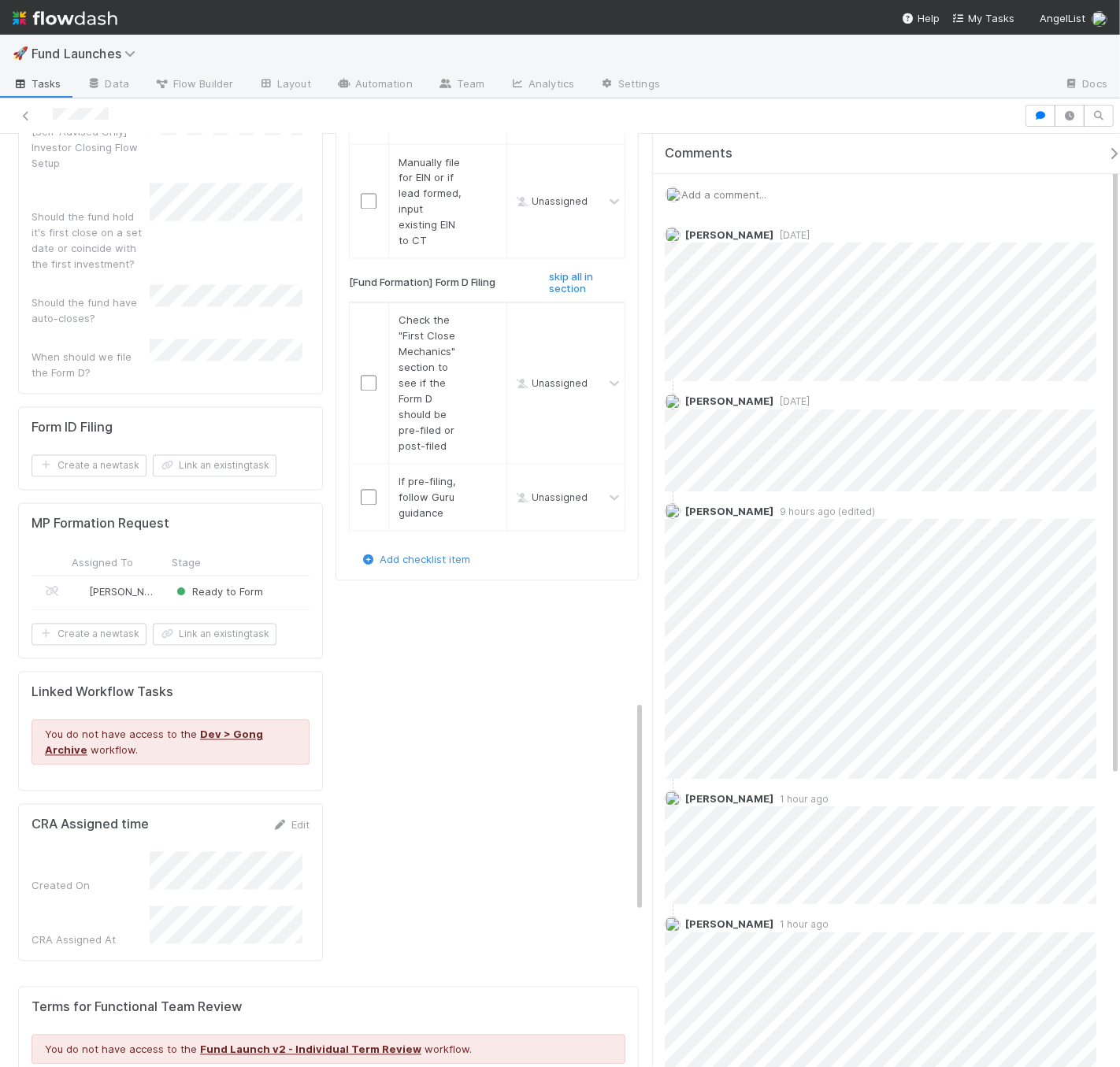
click at [287, 578] on div "Ready to Form" at bounding box center [268, 594] width 203 height 34
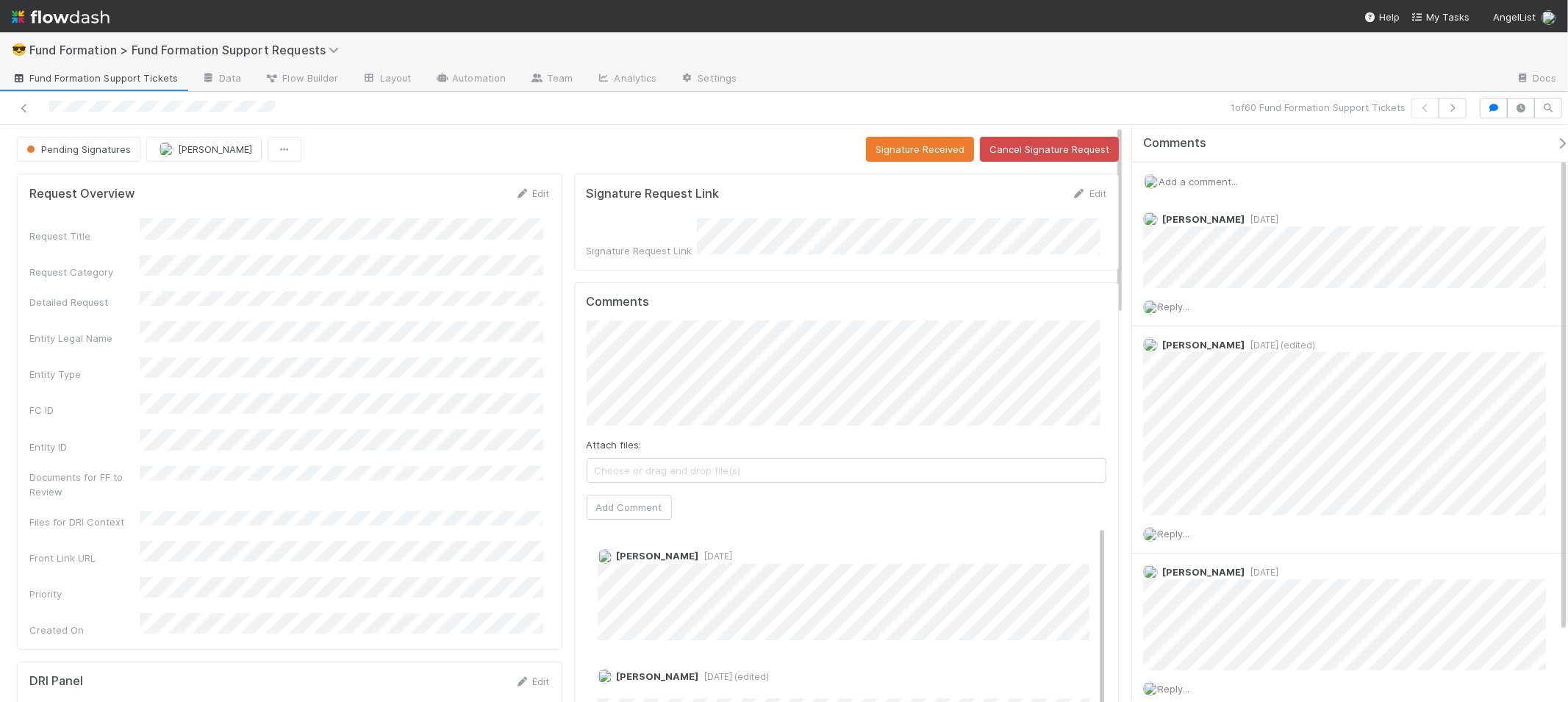
click at [155, 82] on span "Fund Formation Support Tickets" at bounding box center [95, 78] width 166 height 15
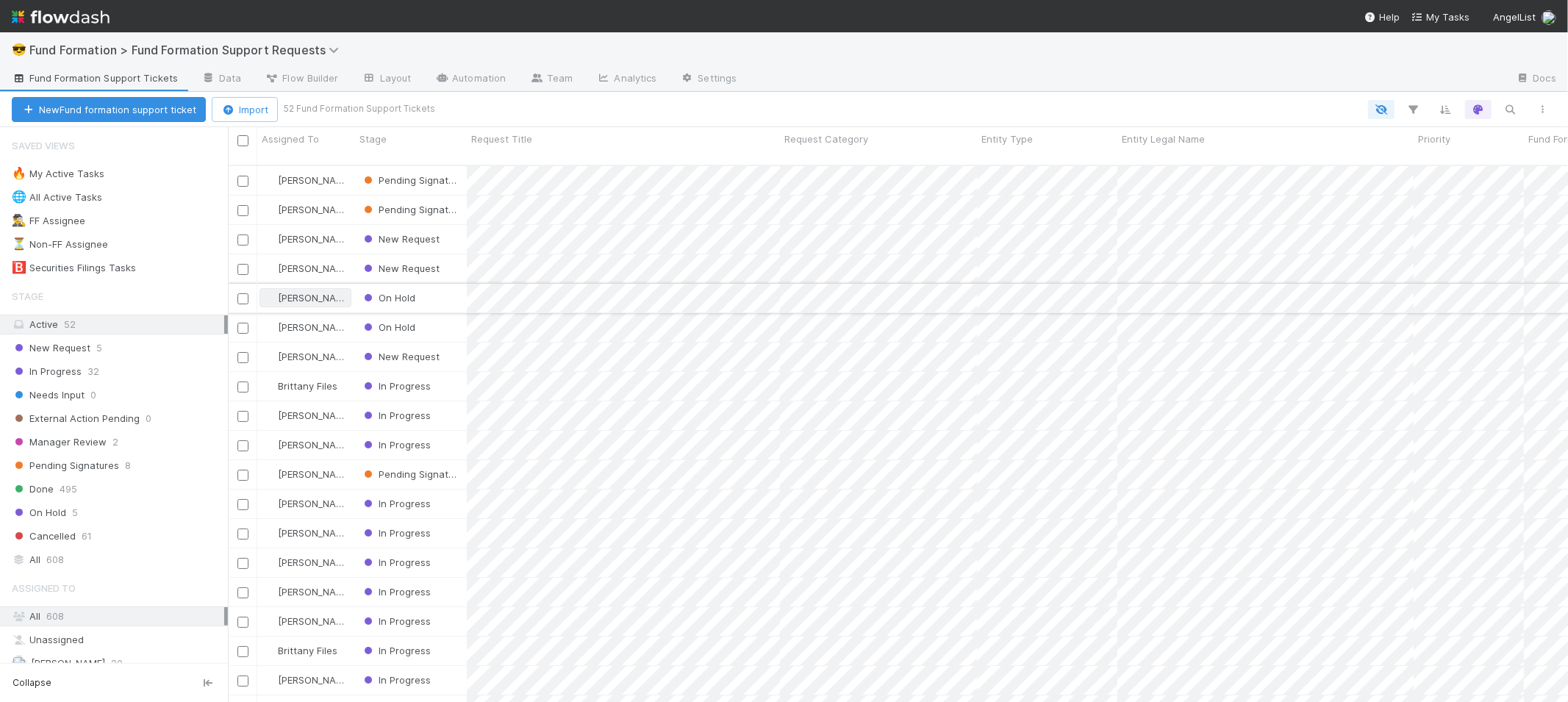
scroll to position [537, 1328]
click at [162, 167] on div "🔥 My Active Tasks 30" at bounding box center [120, 173] width 216 height 19
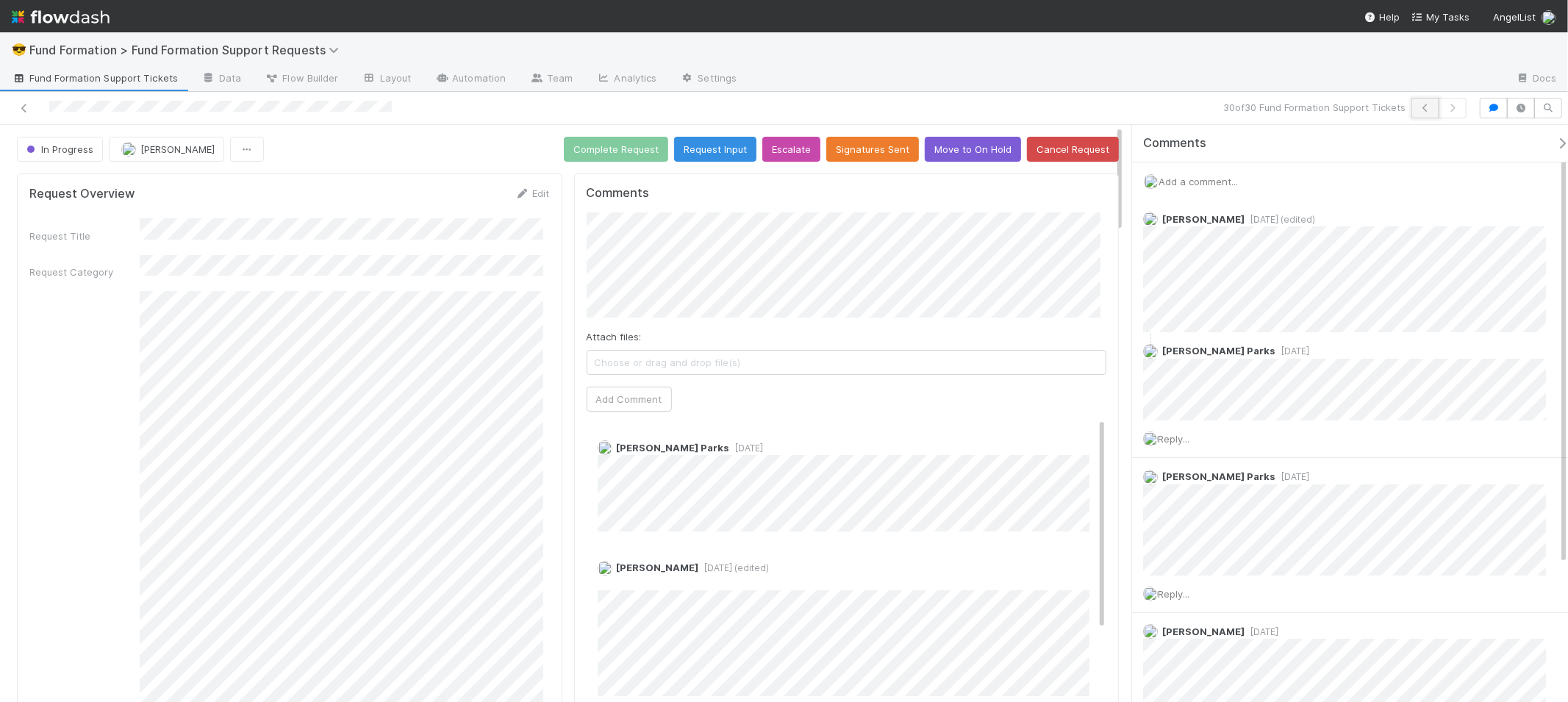
click at [1418, 111] on icon "button" at bounding box center [1425, 108] width 15 height 9
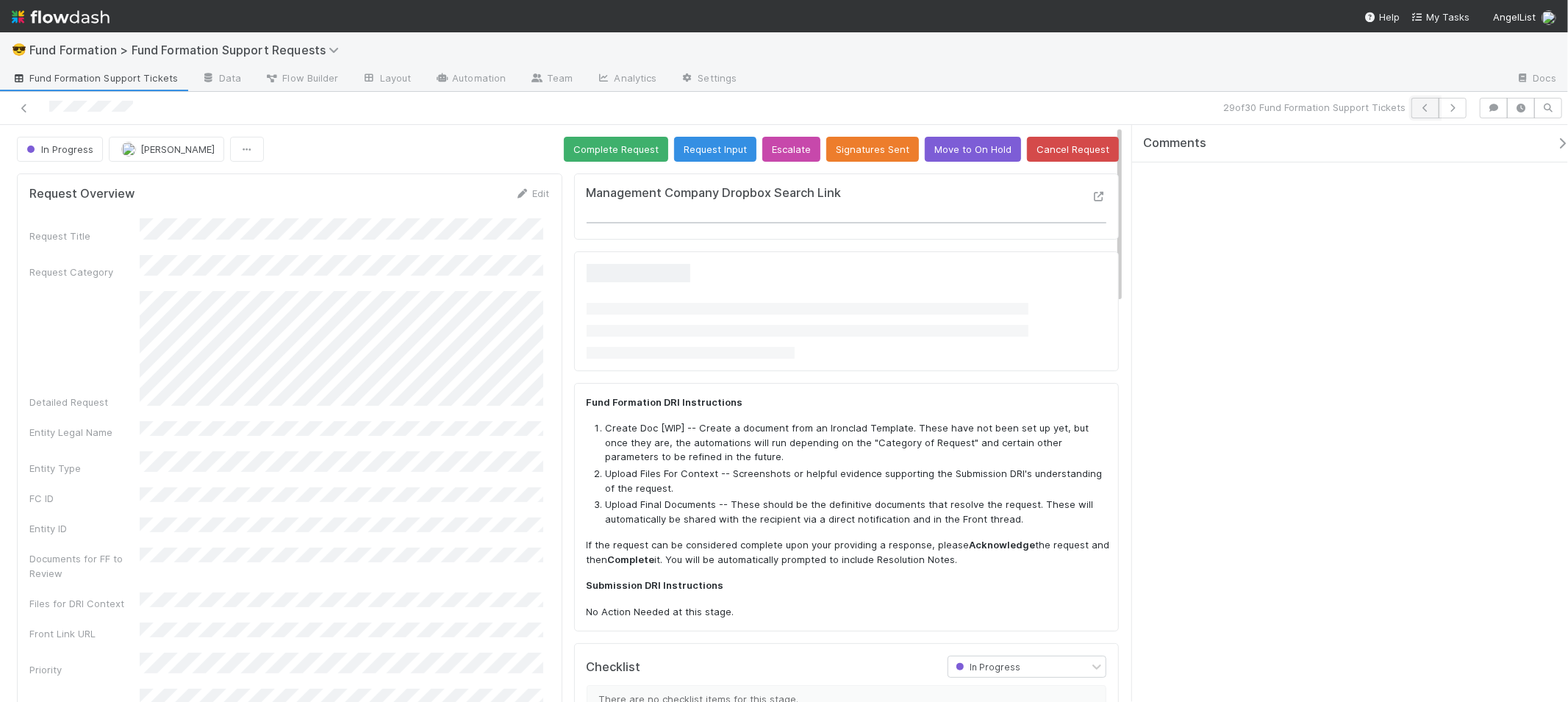
click at [1418, 111] on icon "button" at bounding box center [1425, 108] width 15 height 9
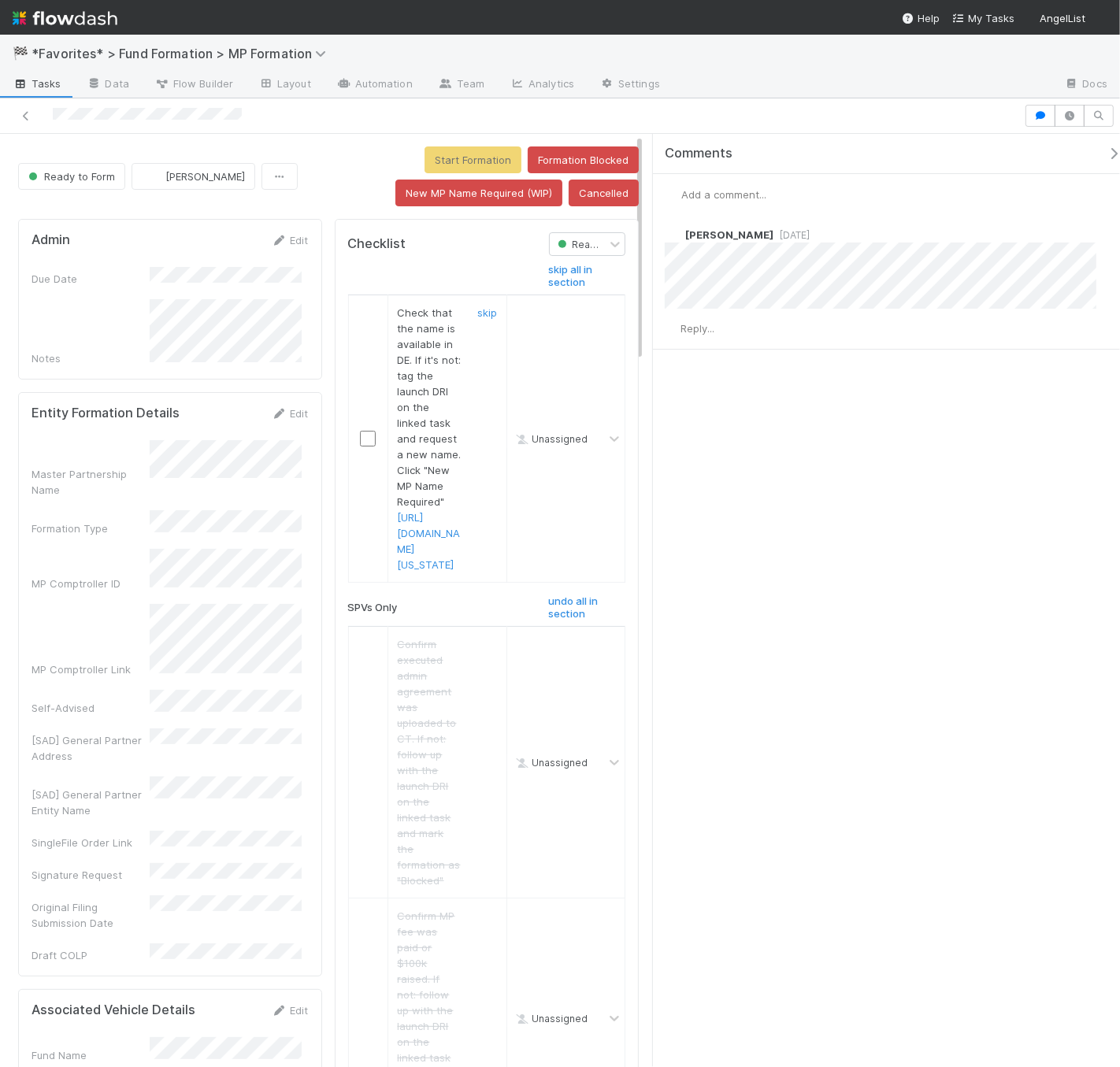
click at [369, 446] on div at bounding box center [369, 439] width 38 height 16
click at [366, 446] on input "checkbox" at bounding box center [368, 439] width 16 height 16
click at [462, 153] on button "Start Formation" at bounding box center [473, 159] width 97 height 26
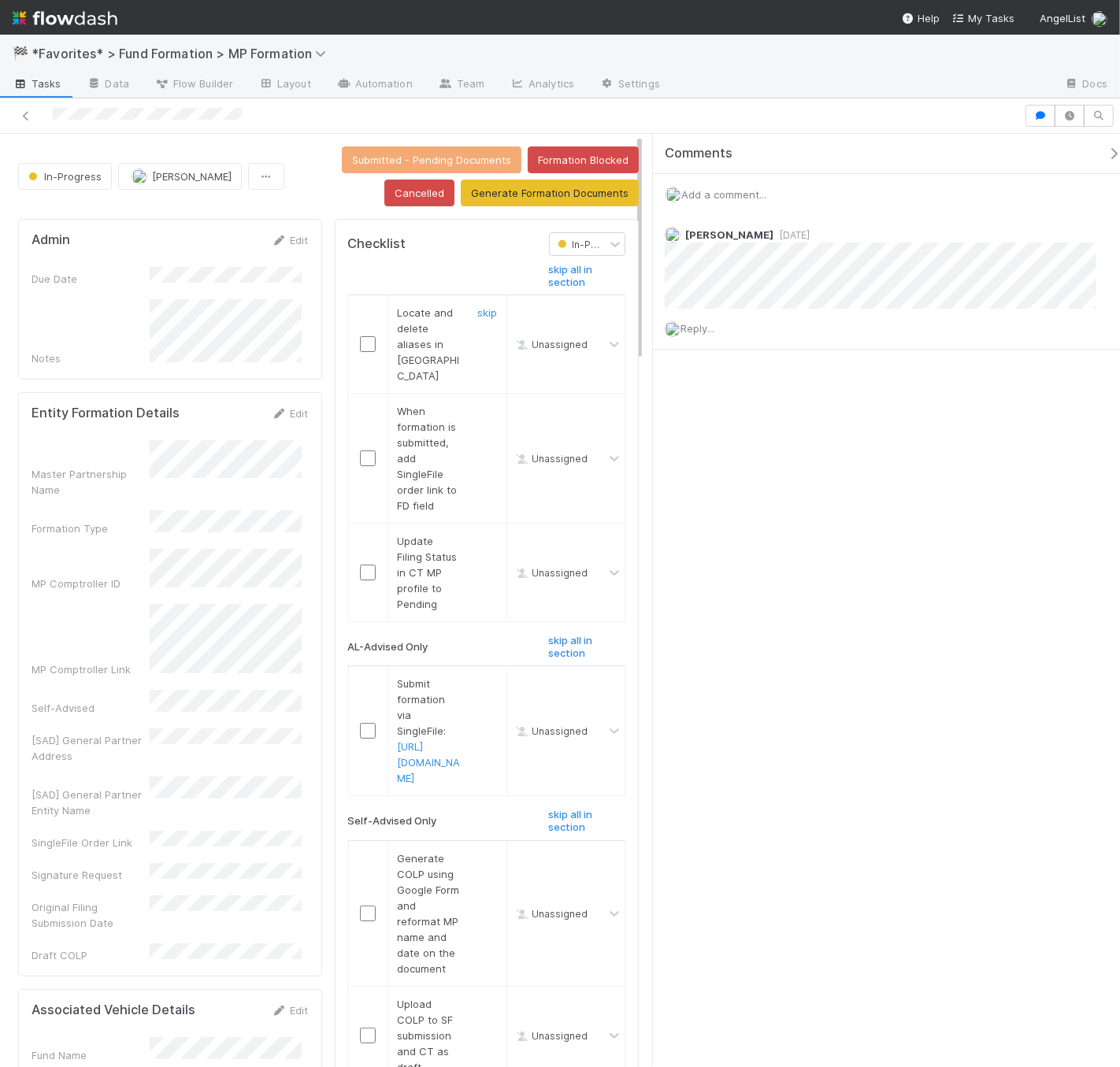
drag, startPoint x: 365, startPoint y: 333, endPoint x: 369, endPoint y: 344, distance: 11.7
click at [365, 336] on input "checkbox" at bounding box center [368, 344] width 16 height 16
checkbox input "true"
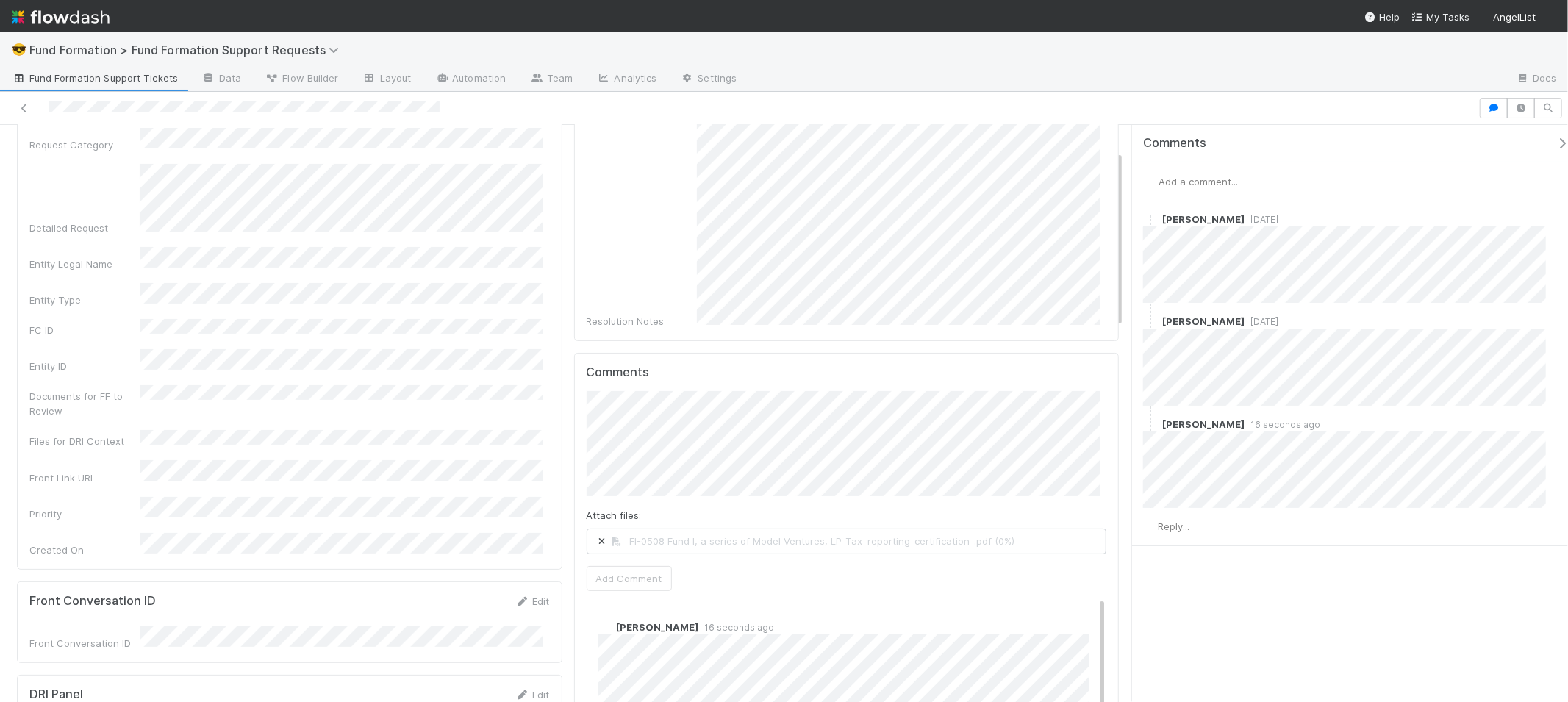
scroll to position [136, 0]
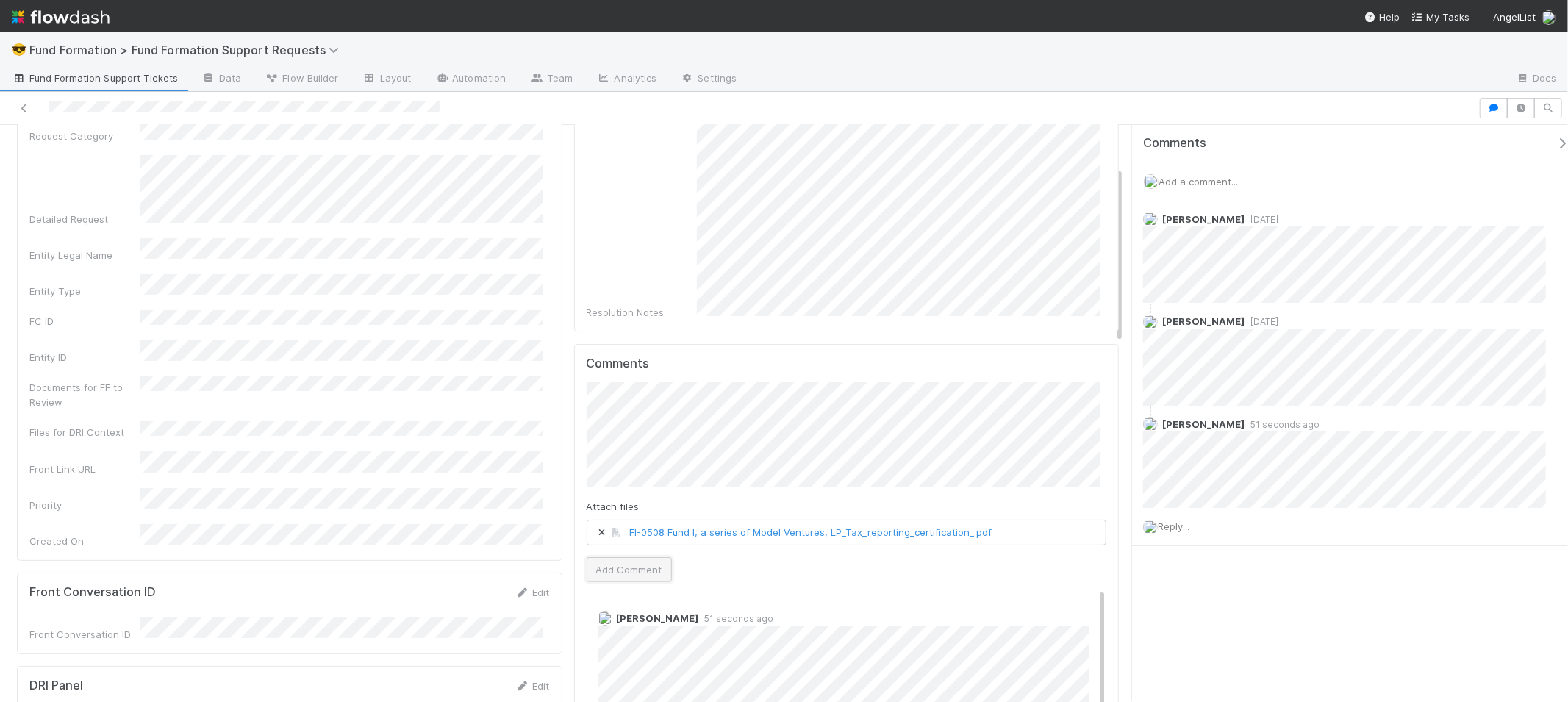
click at [651, 557] on button "Add Comment" at bounding box center [630, 569] width 85 height 25
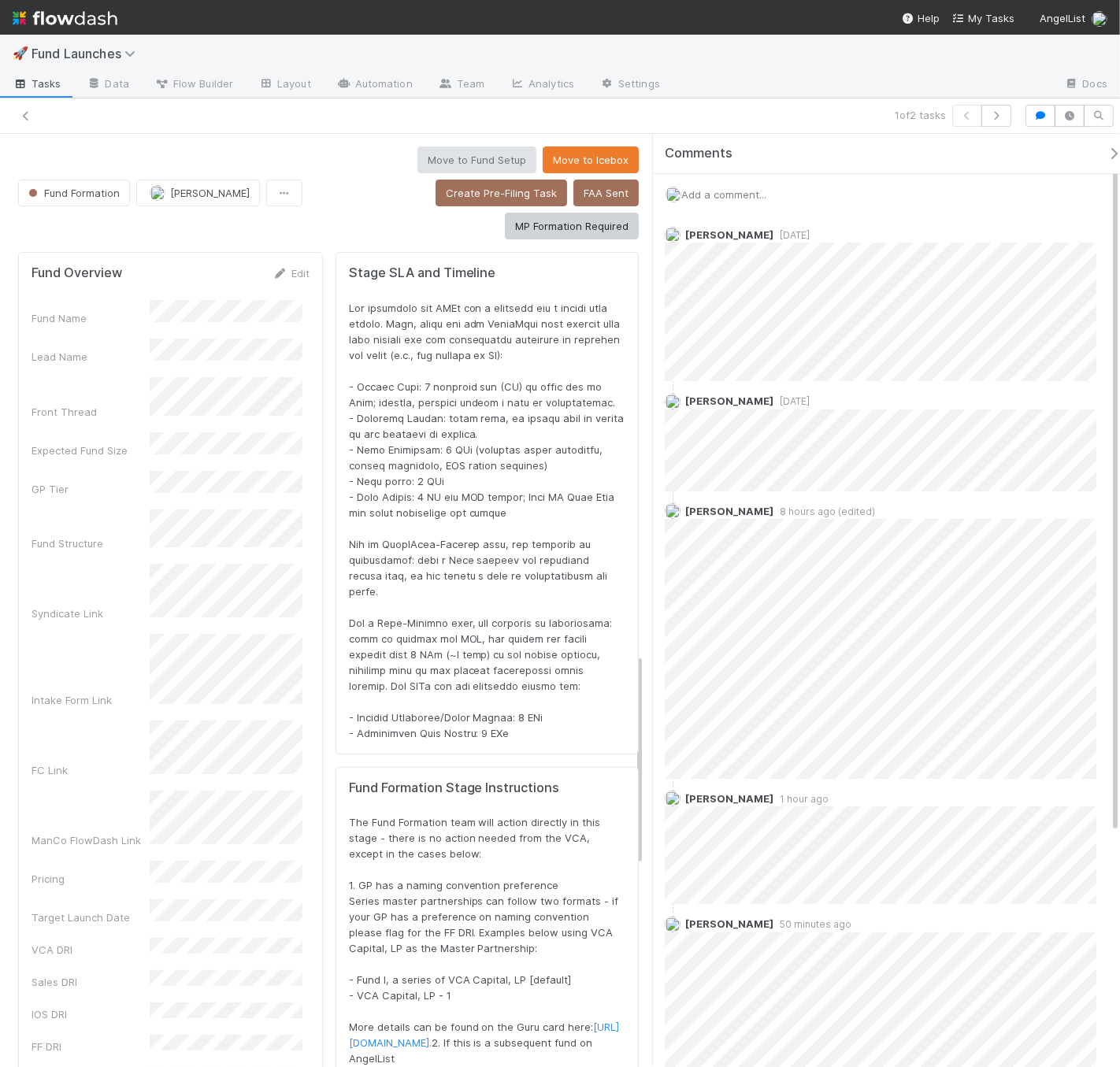
scroll to position [2281, 0]
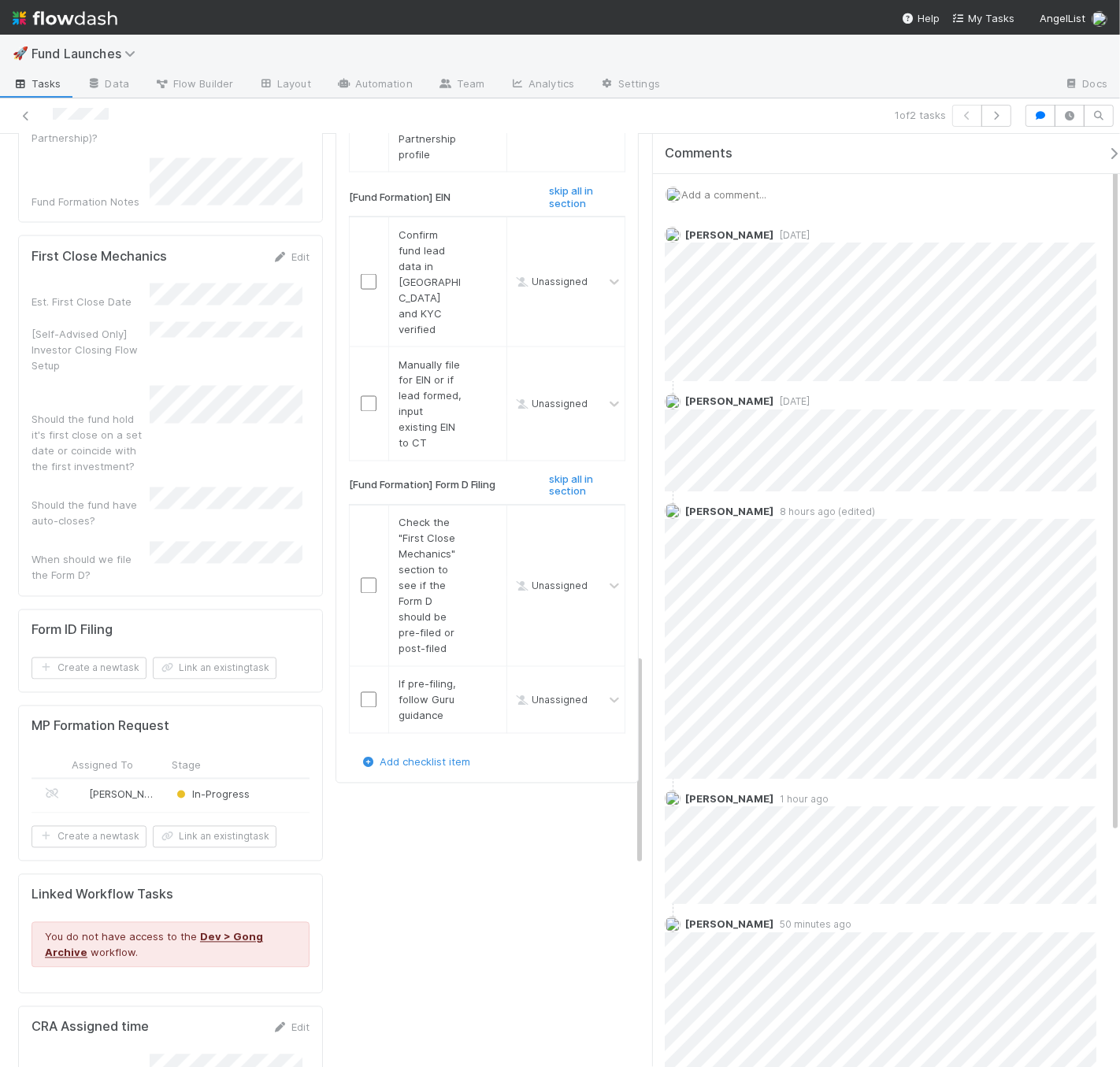
checkbox input "true"
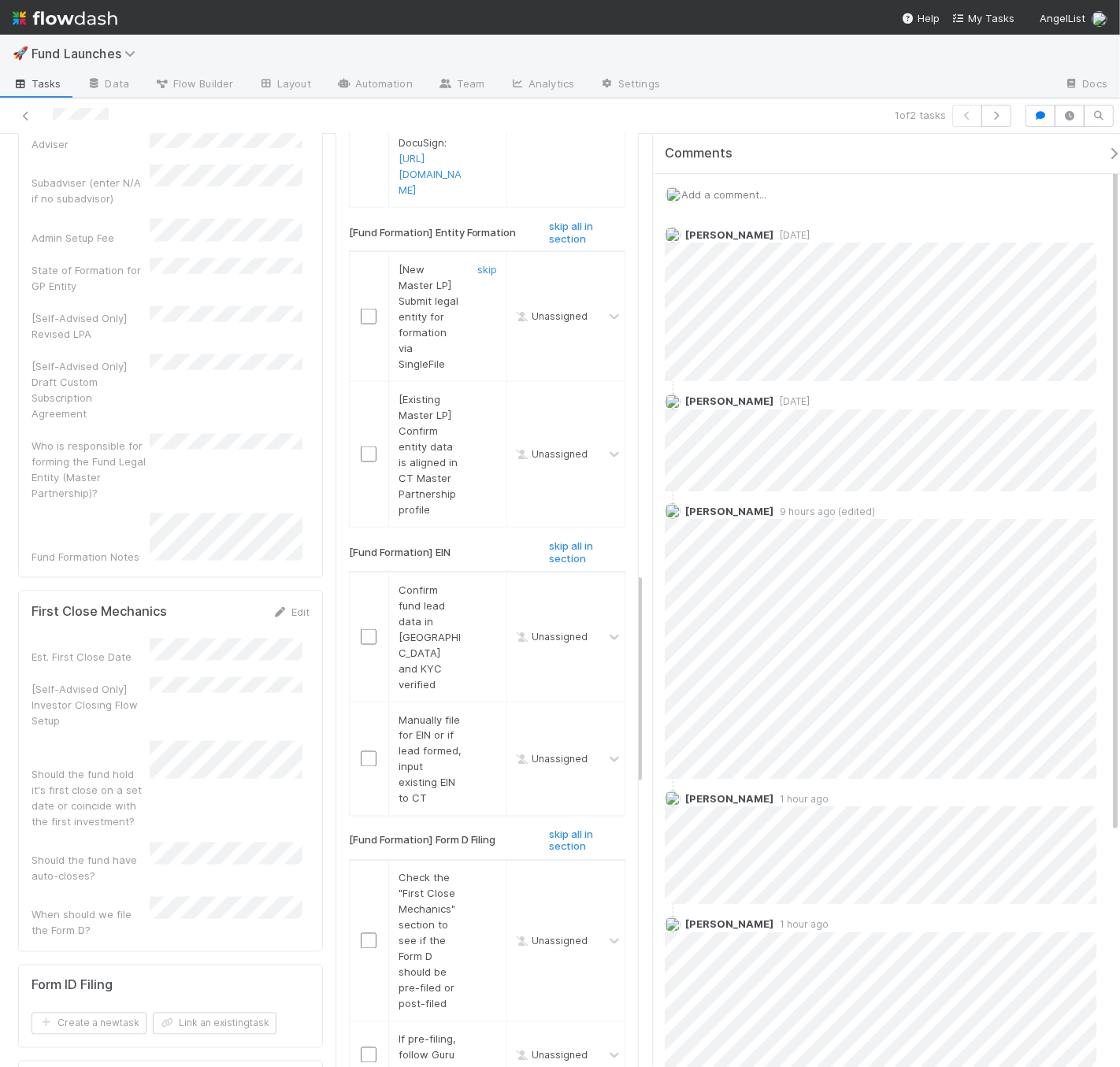
scroll to position [1923, 0]
click at [366, 328] on input "checkbox" at bounding box center [369, 320] width 16 height 16
click at [477, 409] on link "skip" at bounding box center [487, 403] width 20 height 13
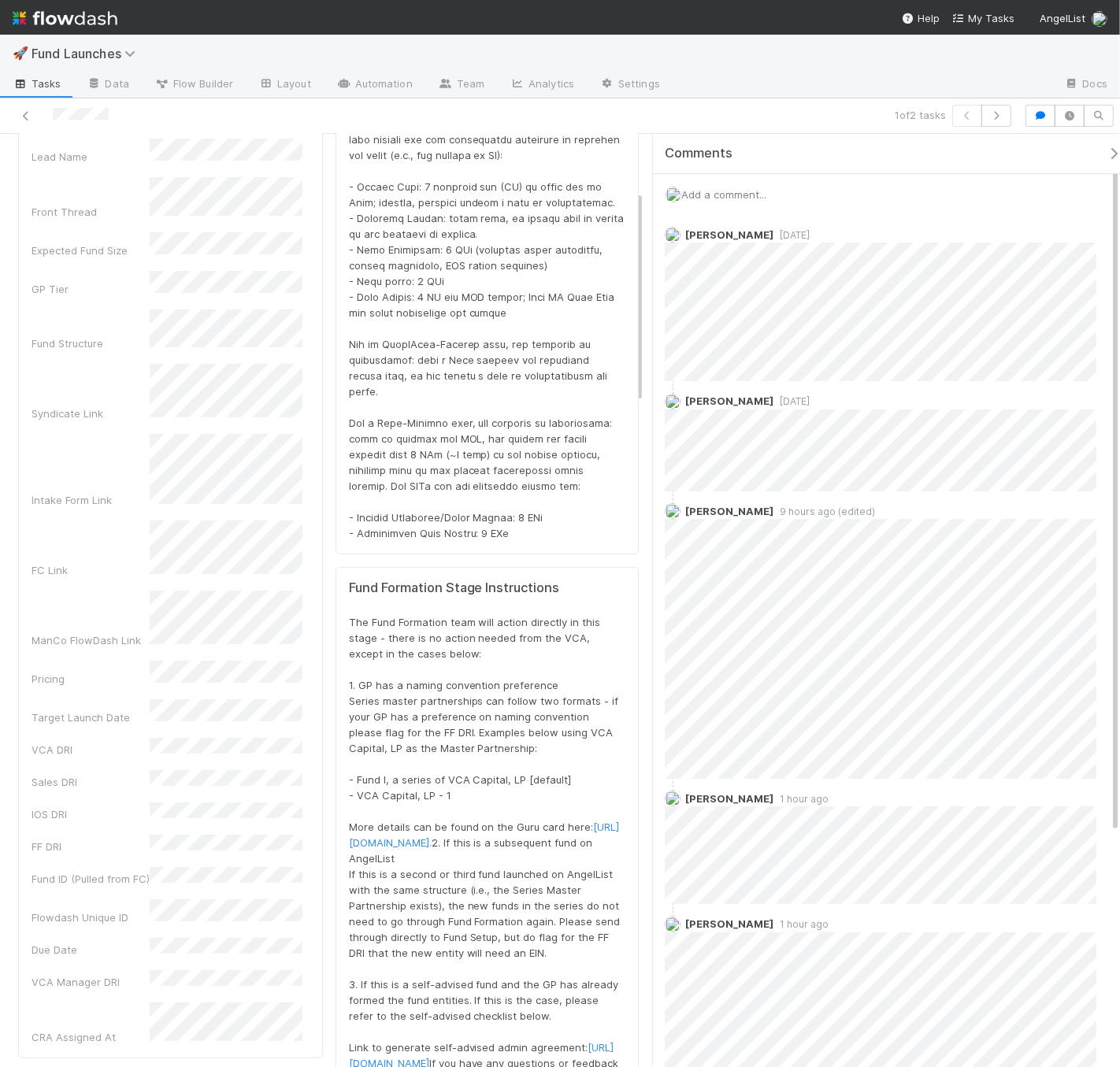
scroll to position [189, 0]
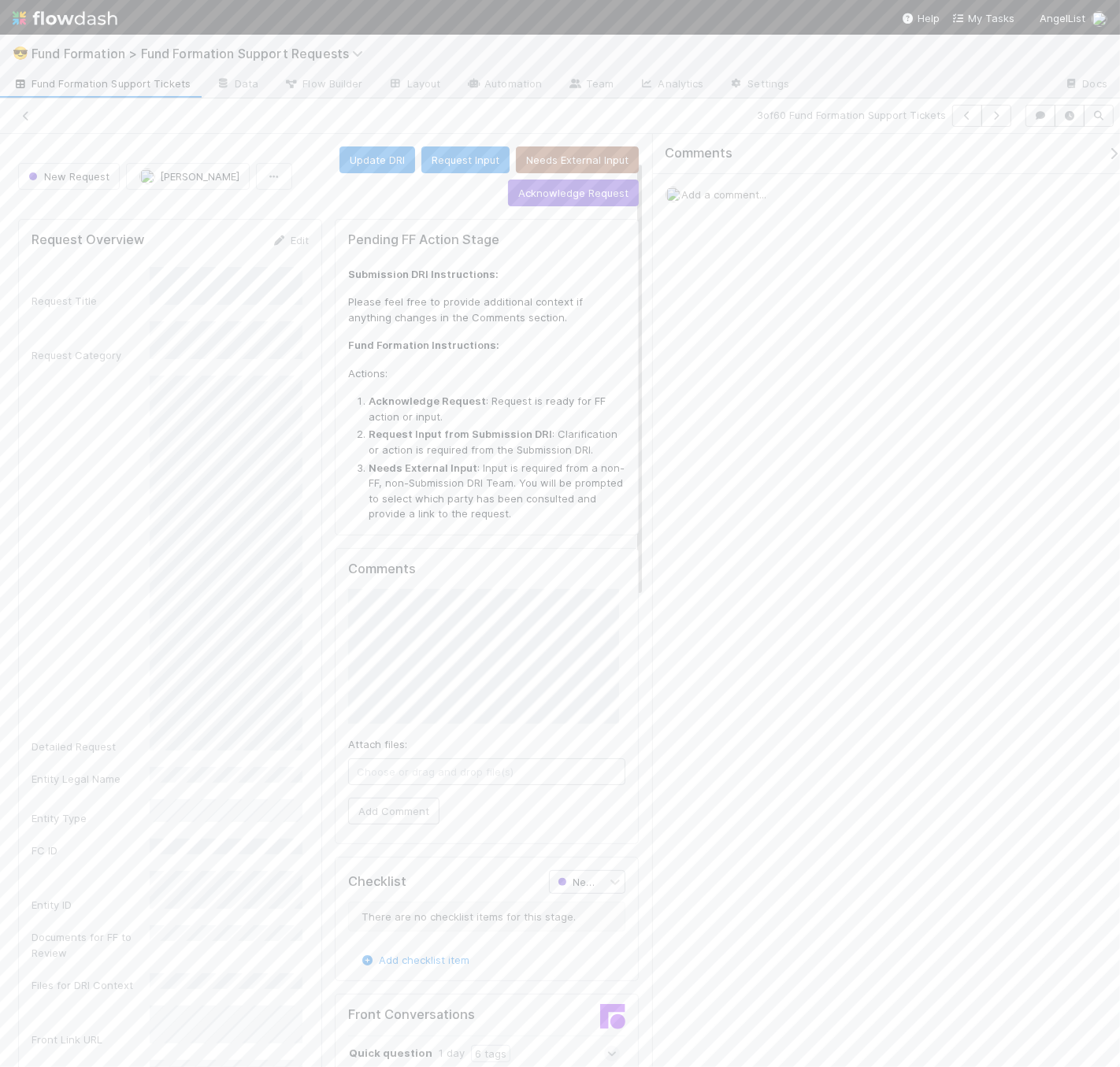
scroll to position [55, 0]
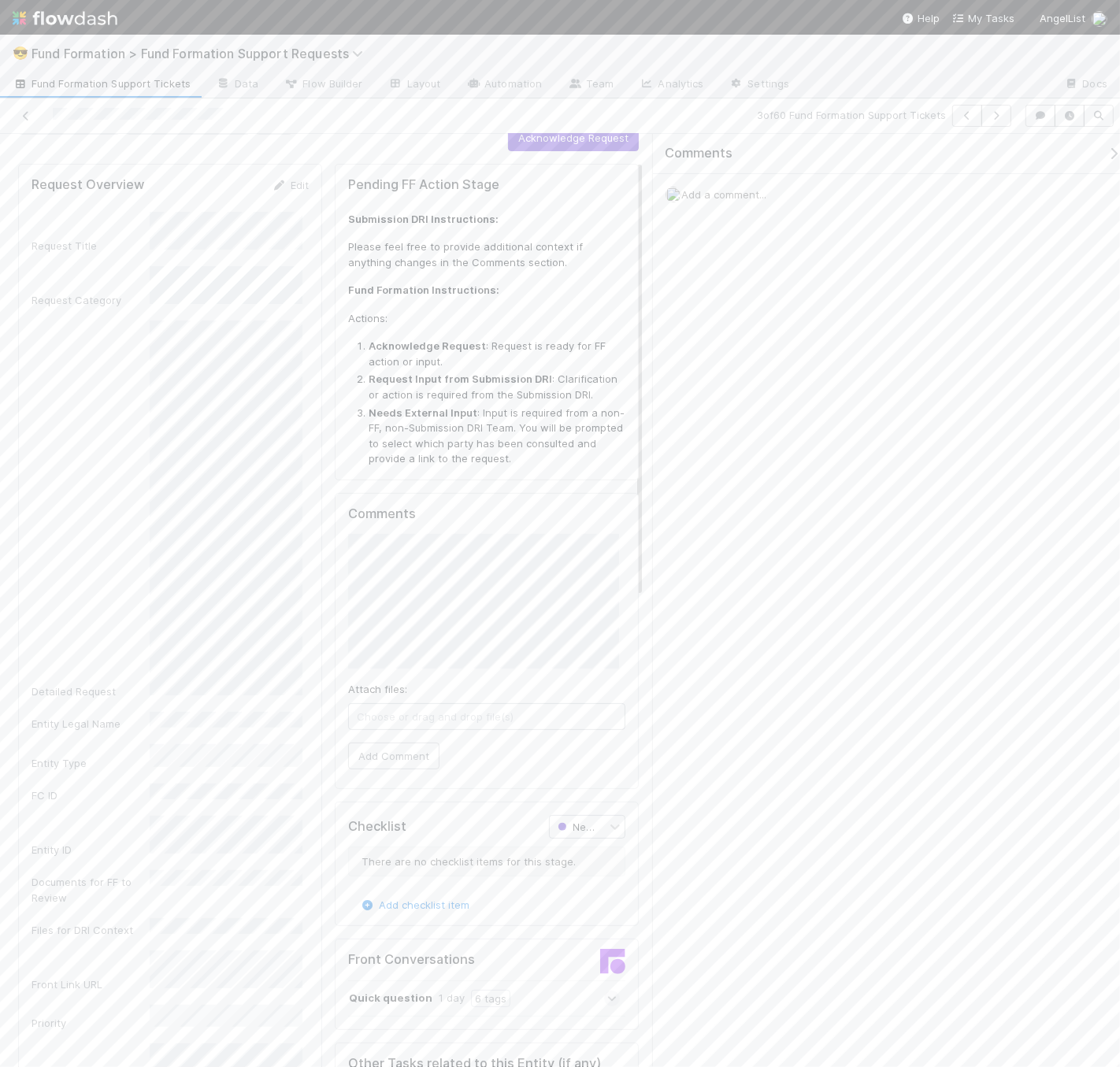
click at [332, 141] on div "Update DRI Request Input Needs External Input Acknowledge Request" at bounding box center [469, 121] width 340 height 60
